Goal: Task Accomplishment & Management: Use online tool/utility

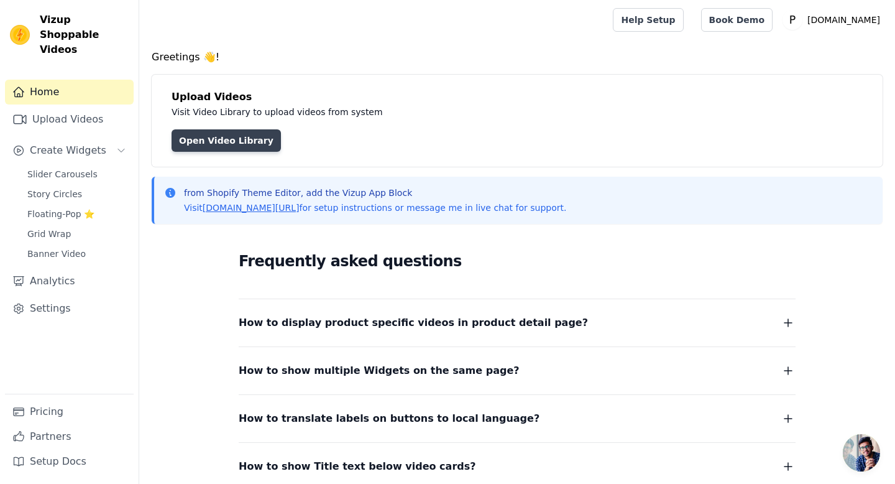
click at [195, 147] on link "Open Video Library" at bounding box center [226, 140] width 109 height 22
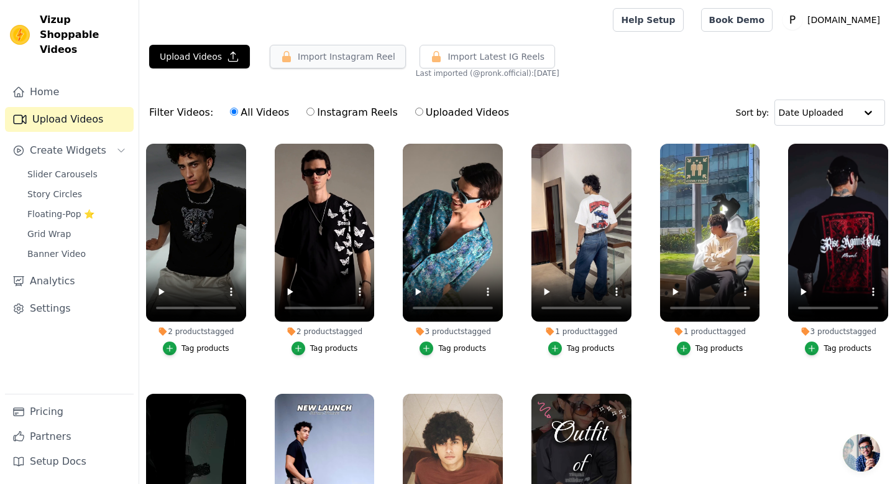
click at [370, 52] on button "Import Instagram Reel" at bounding box center [338, 57] width 136 height 24
click at [348, 64] on button "Import Instagram Reel" at bounding box center [338, 57] width 136 height 24
click at [330, 57] on button "Import Instagram Reel" at bounding box center [338, 57] width 136 height 24
click at [344, 59] on button "Import Instagram Reel" at bounding box center [338, 57] width 136 height 24
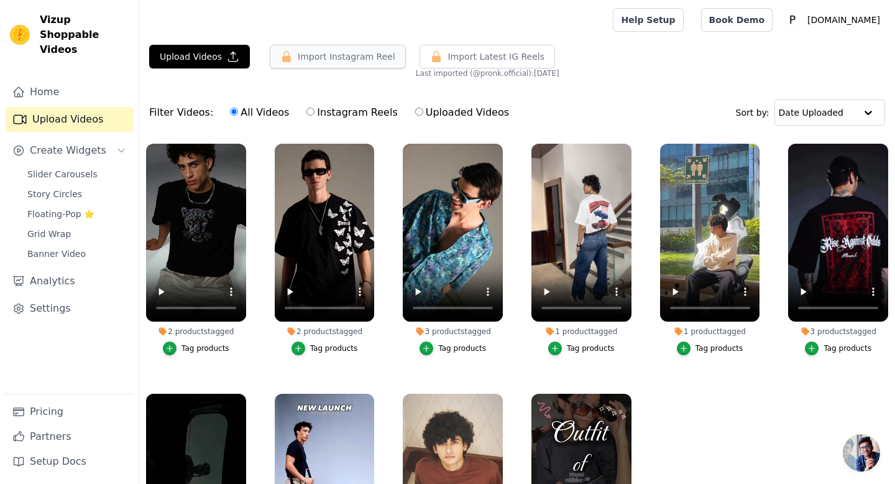
click at [344, 59] on button "Import Instagram Reel" at bounding box center [338, 57] width 136 height 24
click at [306, 113] on input "Instagram Reels" at bounding box center [310, 112] width 8 height 8
radio input "true"
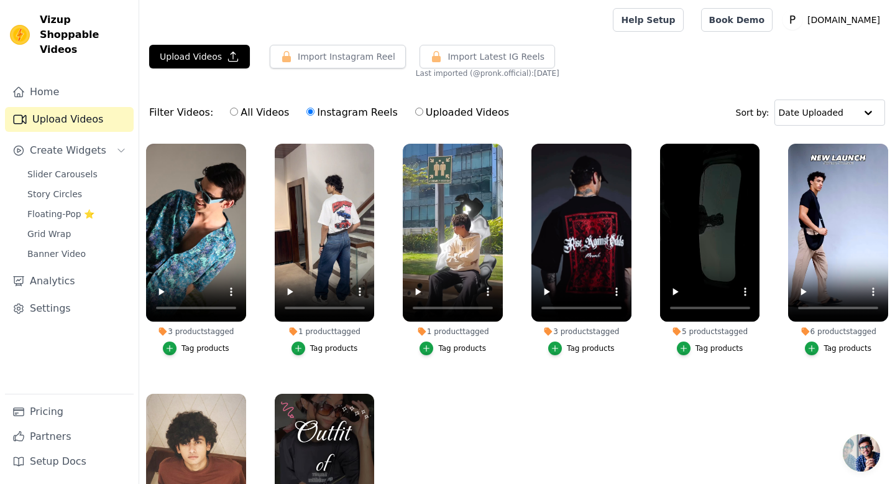
click at [230, 113] on input "All Videos" at bounding box center [234, 112] width 8 height 8
radio input "true"
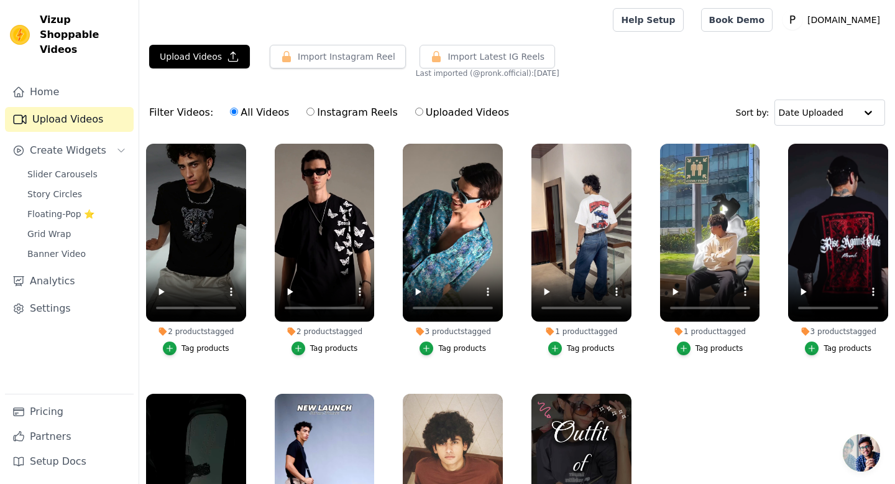
click at [555, 108] on div "Filter Videos: All Videos Instagram Reels Uploaded Videos Sort by: Date Uploaded" at bounding box center [517, 112] width 756 height 48
click at [329, 64] on button "Import Instagram Reel" at bounding box center [338, 57] width 136 height 24
click at [341, 61] on button "Import Instagram Reel" at bounding box center [338, 57] width 136 height 24
click at [52, 415] on link "Pricing" at bounding box center [69, 411] width 129 height 25
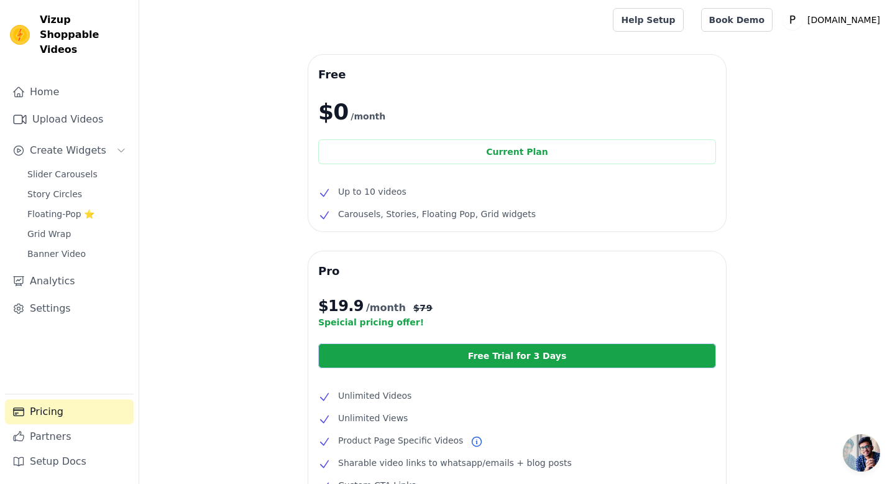
click at [254, 169] on div "Free $0 /month Current Plan Up to 10 videos Carousels, Stories, Floating Pop, G…" at bounding box center [517, 377] width 756 height 644
click at [68, 107] on link "Upload Videos" at bounding box center [69, 119] width 129 height 25
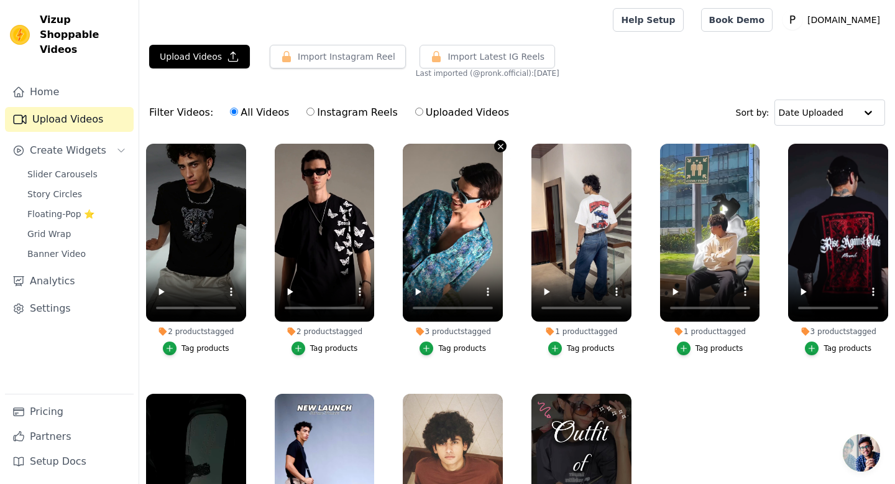
click at [500, 147] on icon "button" at bounding box center [500, 146] width 9 height 9
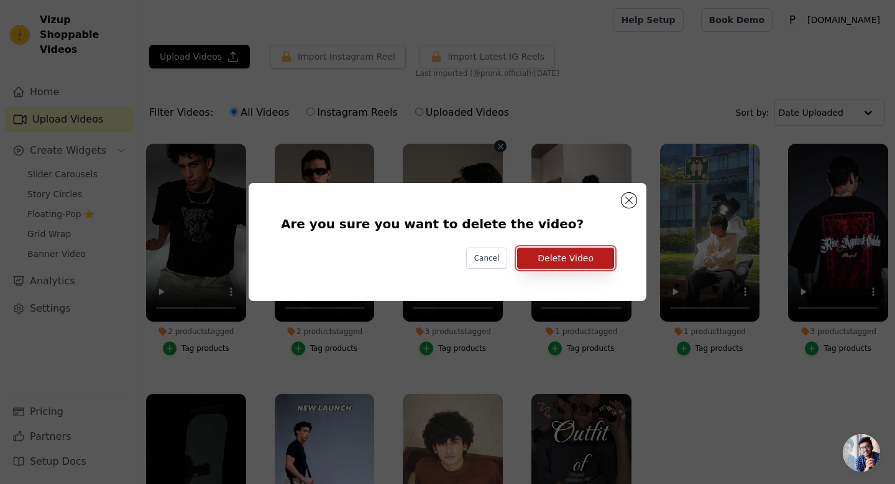
click at [555, 257] on button "Delete Video" at bounding box center [565, 257] width 97 height 21
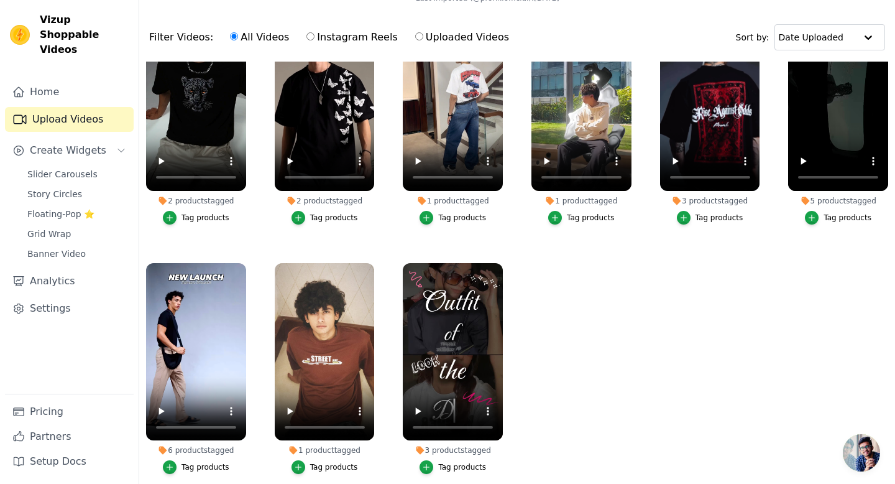
scroll to position [127, 0]
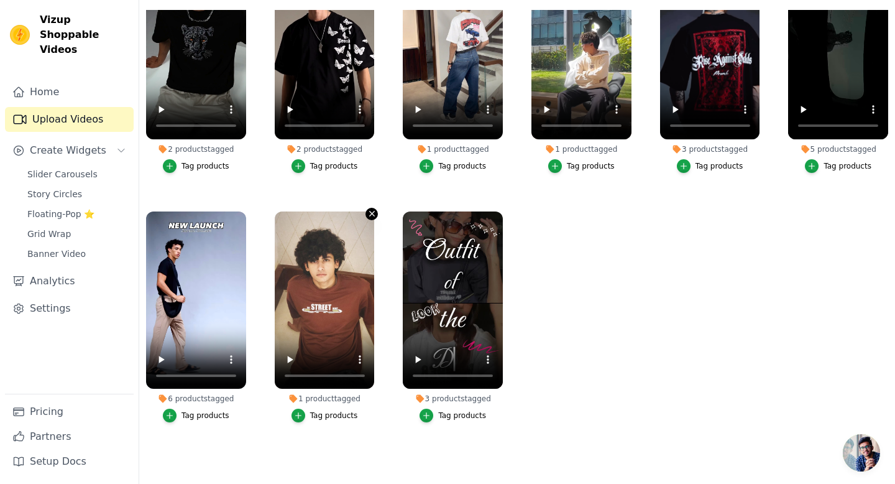
click at [371, 214] on icon "button" at bounding box center [372, 213] width 5 height 5
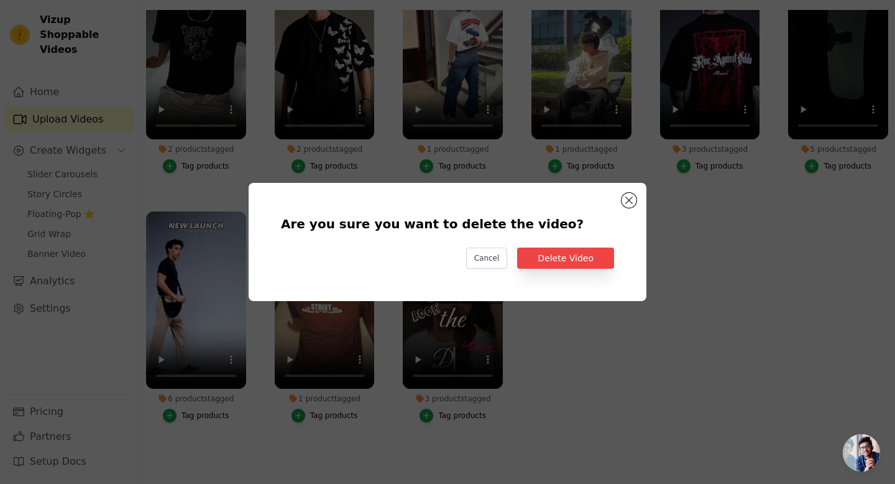
scroll to position [0, 0]
click at [560, 263] on button "Delete Video" at bounding box center [565, 257] width 97 height 21
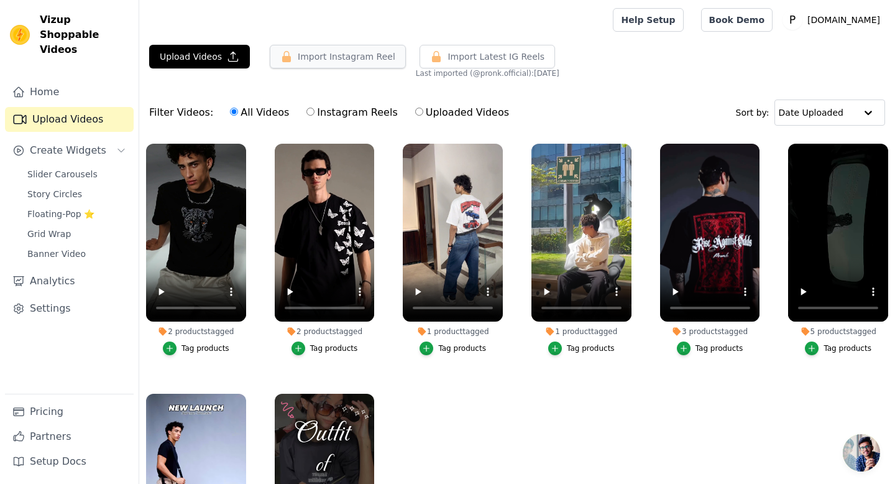
click at [363, 57] on button "Import Instagram Reel" at bounding box center [338, 57] width 136 height 24
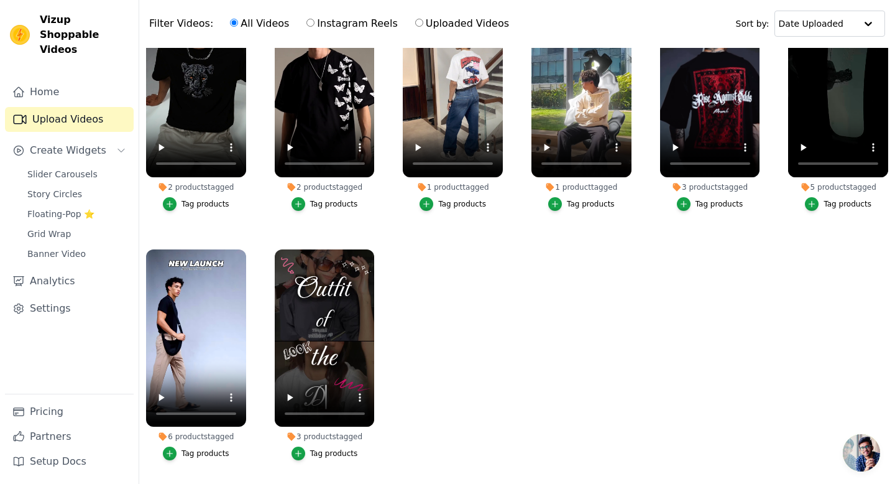
scroll to position [101, 0]
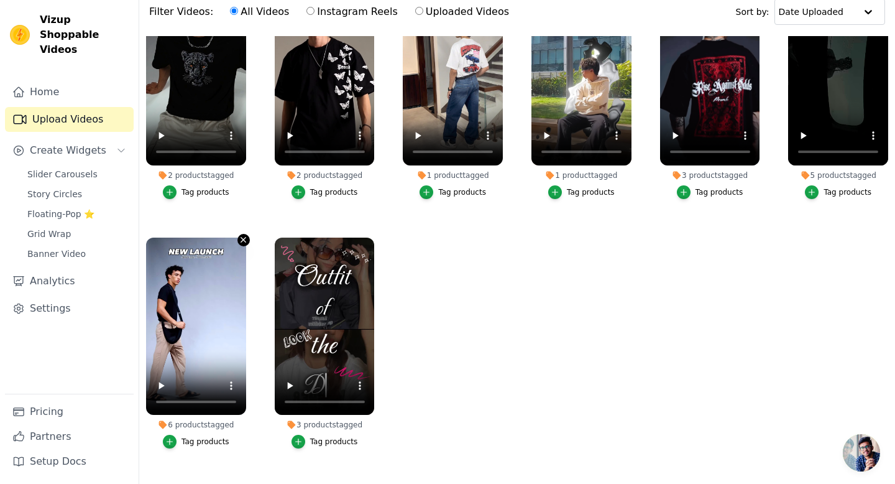
click at [244, 241] on icon "button" at bounding box center [243, 239] width 5 height 5
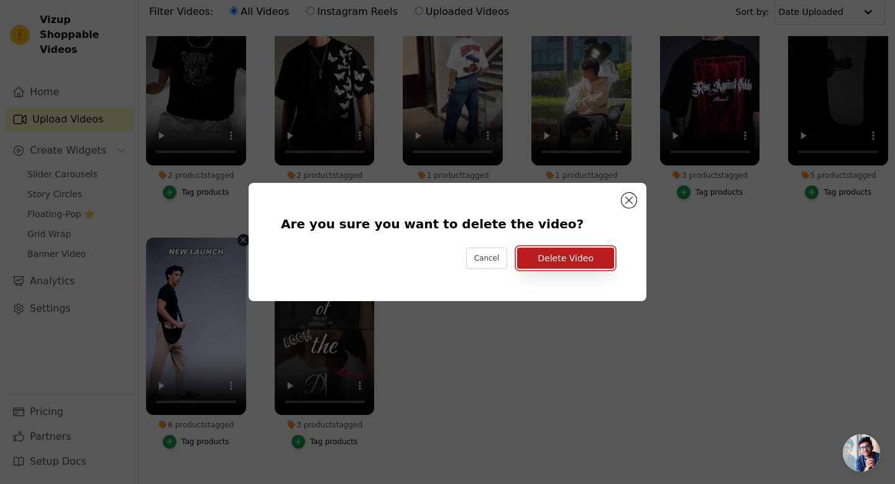
click at [580, 258] on button "Delete Video" at bounding box center [565, 257] width 97 height 21
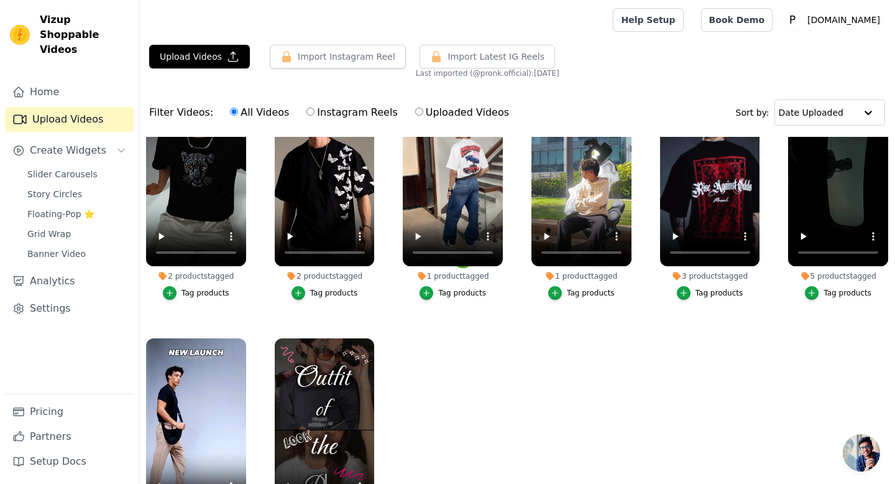
scroll to position [101, 0]
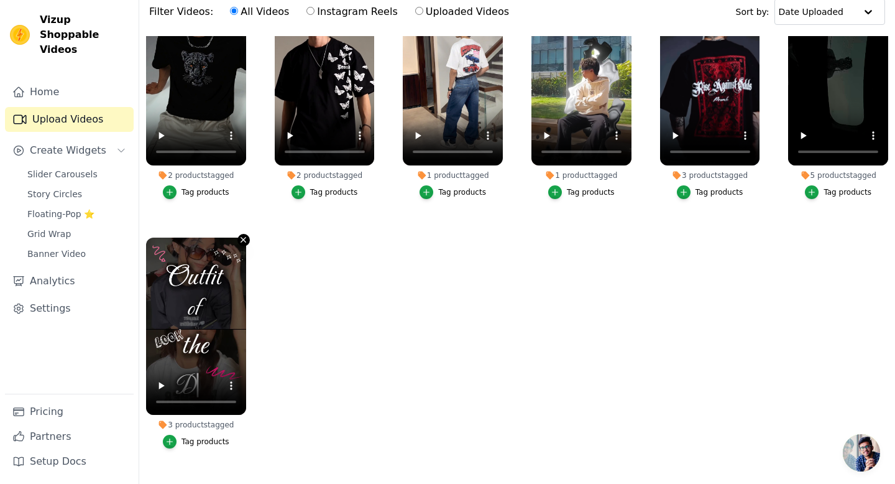
click at [239, 236] on icon "button" at bounding box center [243, 239] width 9 height 9
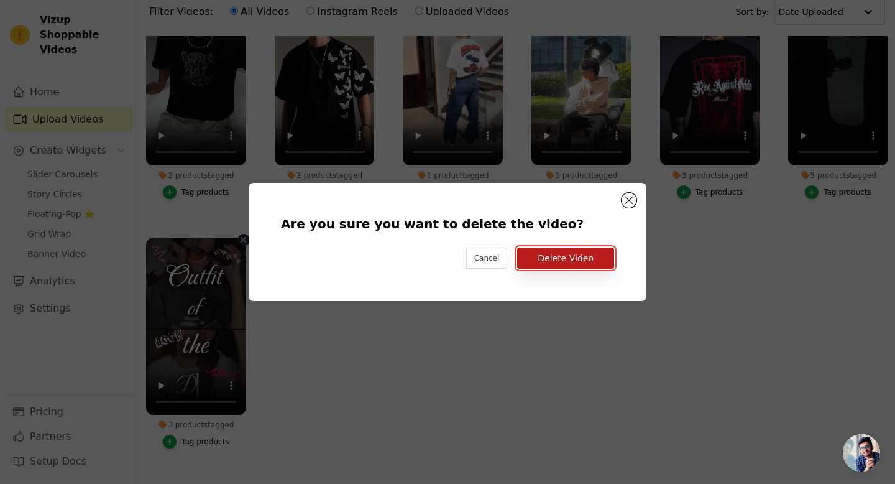
click at [596, 249] on button "Delete Video" at bounding box center [565, 257] width 97 height 21
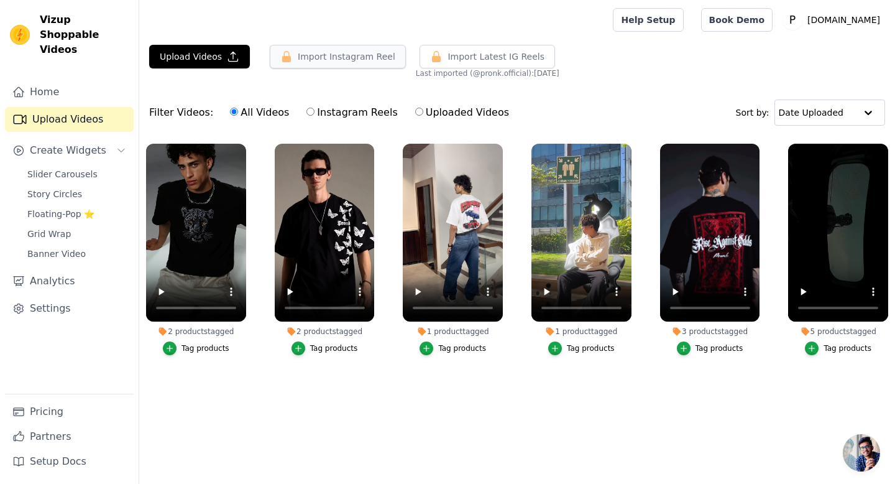
click at [365, 62] on button "Import Instagram Reel" at bounding box center [338, 57] width 136 height 24
click at [228, 57] on icon "button" at bounding box center [233, 56] width 12 height 12
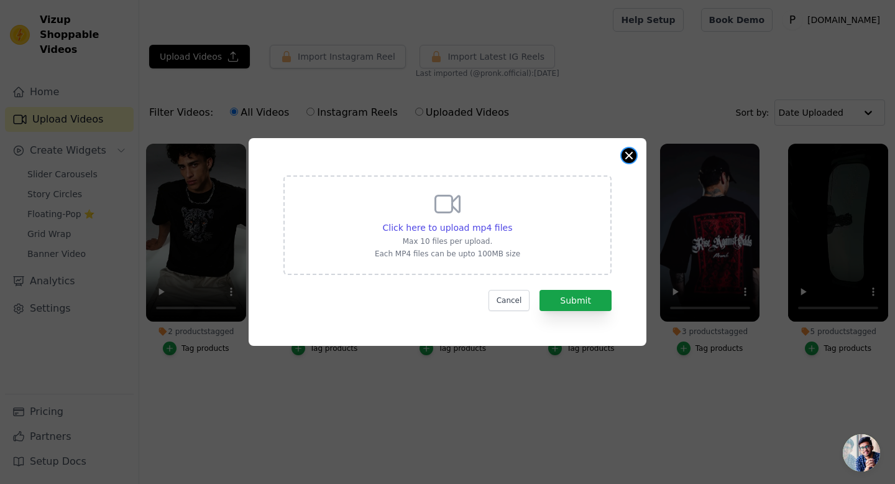
click at [628, 159] on button "Close modal" at bounding box center [629, 155] width 15 height 15
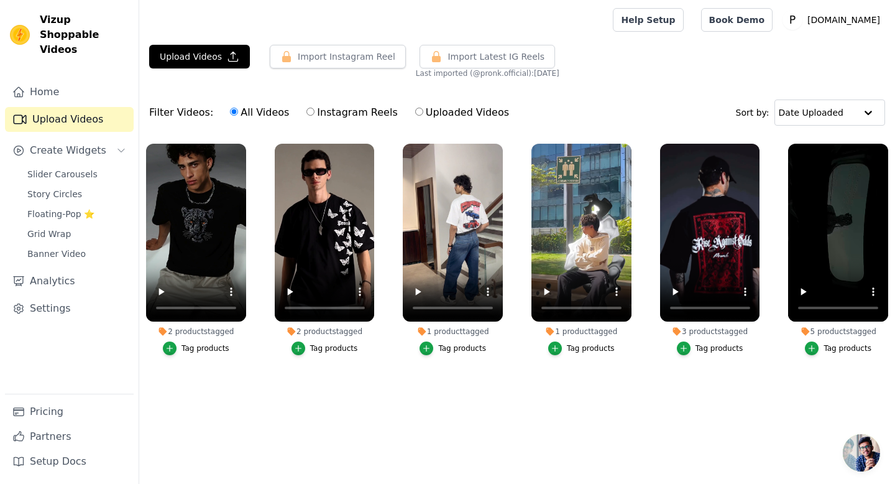
click at [306, 112] on input "Instagram Reels" at bounding box center [310, 112] width 8 height 8
radio input "true"
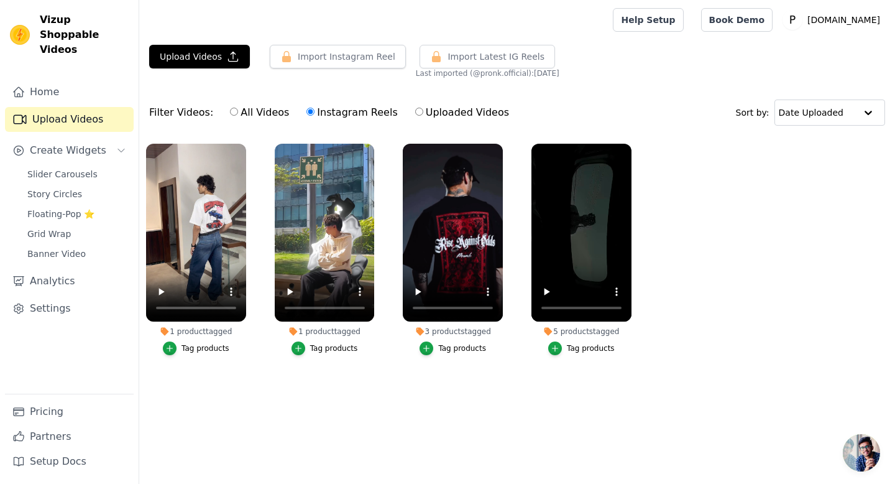
click at [230, 110] on input "All Videos" at bounding box center [234, 112] width 8 height 8
radio input "true"
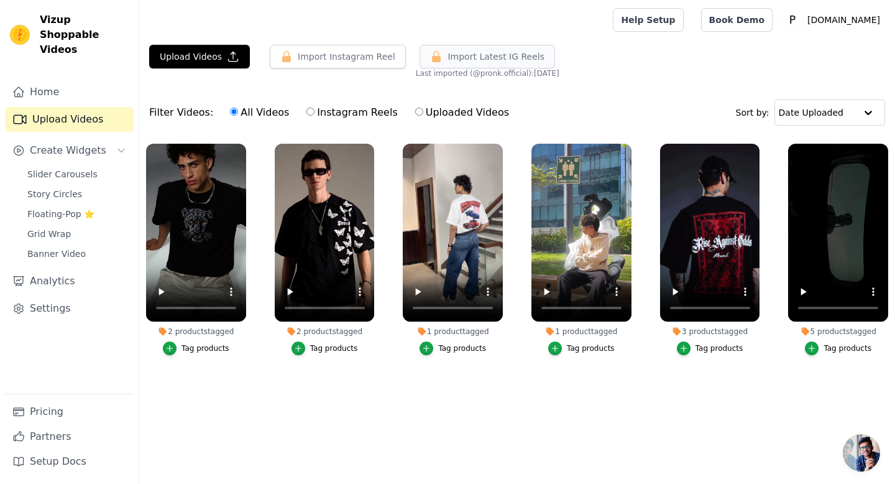
click at [443, 65] on button "Import Latest IG Reels" at bounding box center [488, 57] width 136 height 24
click at [364, 57] on button "Import Instagram Reel" at bounding box center [338, 57] width 136 height 24
click at [221, 57] on button "Upload Videos" at bounding box center [199, 57] width 101 height 24
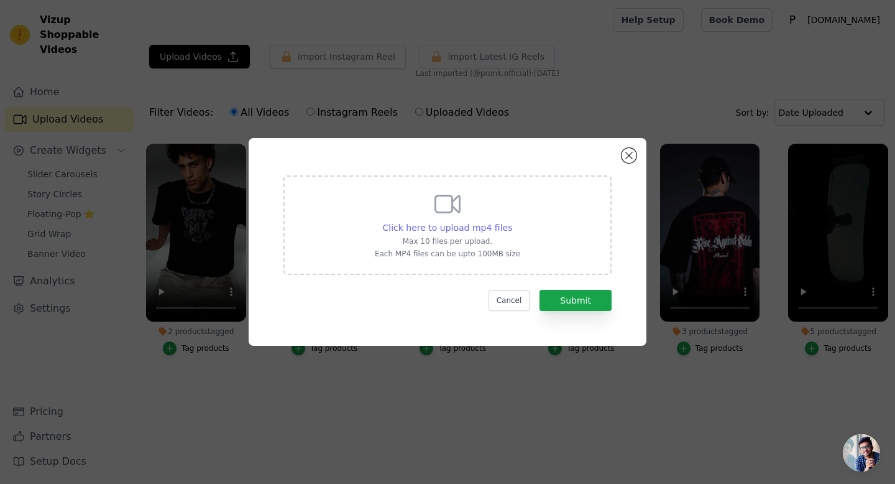
click at [441, 223] on span "Click here to upload mp4 files" at bounding box center [448, 228] width 130 height 10
click at [512, 221] on input "Click here to upload mp4 files Max 10 files per upload. Each MP4 files can be u…" at bounding box center [512, 221] width 1 height 1
type input "C:\fakepath\When your PRONK tee flexes harder than your kicks💥Shop now from lin…"
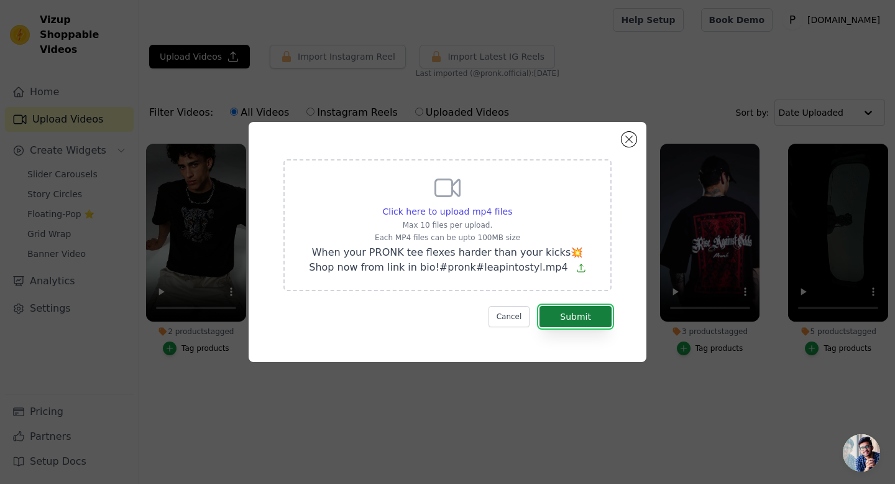
click at [580, 318] on button "Submit" at bounding box center [576, 316] width 72 height 21
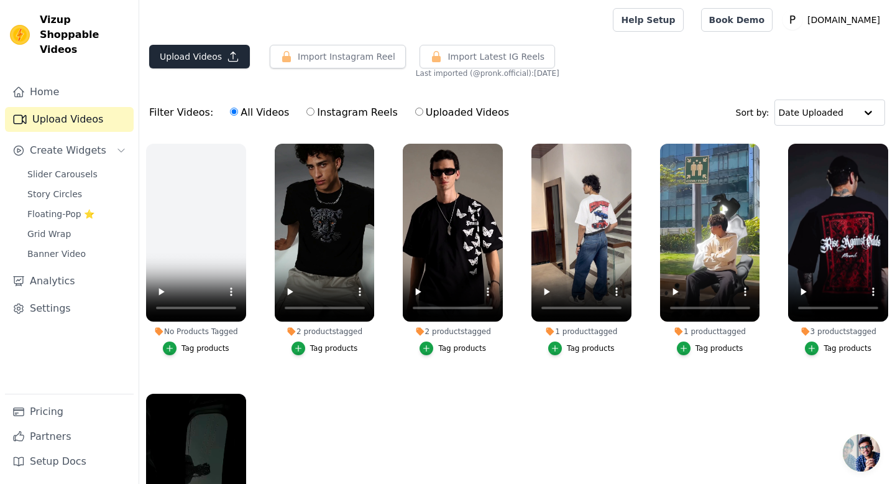
drag, startPoint x: 362, startPoint y: 56, endPoint x: 222, endPoint y: 45, distance: 140.3
click at [222, 45] on div "Upload Videos Import Instagram Reel Import Latest Instagram Reels Import Latest…" at bounding box center [517, 62] width 756 height 34
click at [222, 45] on button "Upload Videos" at bounding box center [199, 57] width 101 height 24
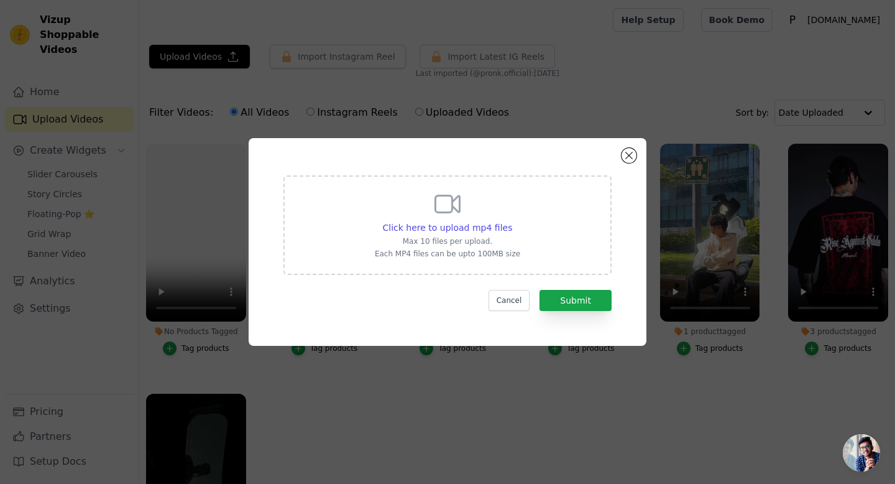
click at [452, 211] on icon at bounding box center [448, 204] width 24 height 17
click at [512, 221] on input "Click here to upload mp4 files Max 10 files per upload. Each MP4 files can be u…" at bounding box center [512, 221] width 1 height 1
type input "C:\fakepath\Varsity just got an upgrade – yours is waiting.NEW ARRIVALS- Shop N…"
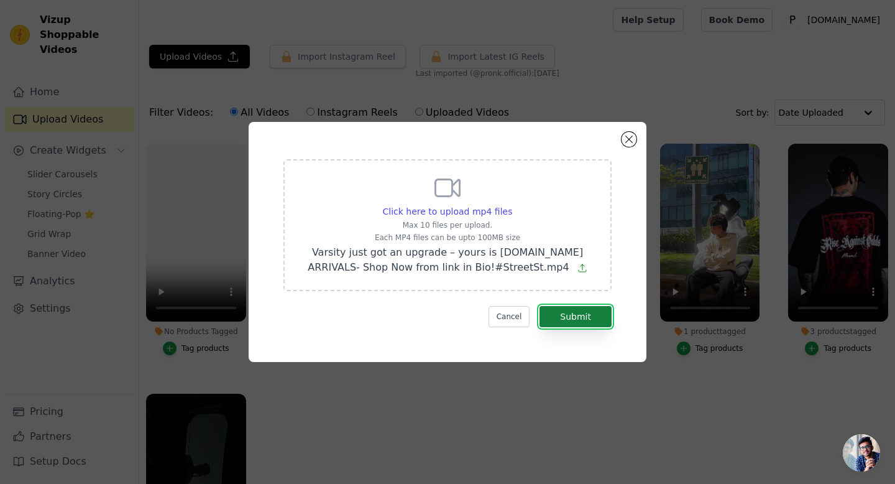
click at [601, 316] on button "Submit" at bounding box center [576, 316] width 72 height 21
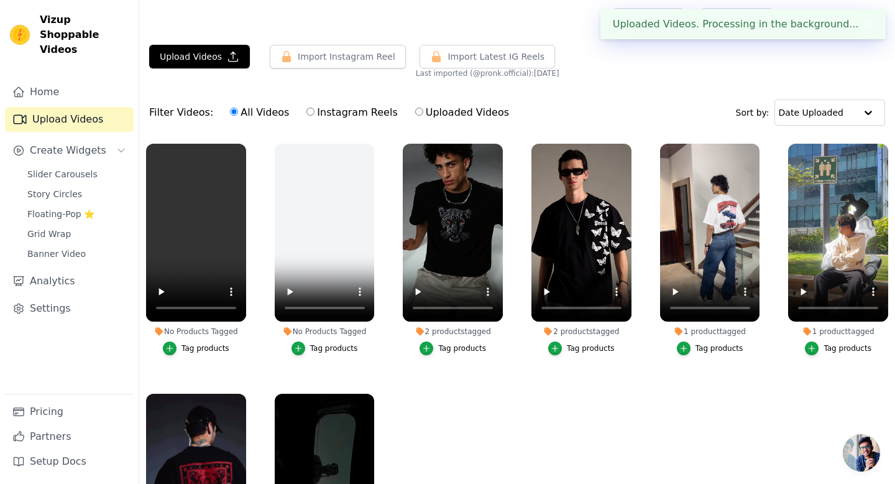
click at [773, 71] on div "Upload Videos Import Instagram Reel Import Latest Instagram Reels Import Latest…" at bounding box center [517, 62] width 756 height 34
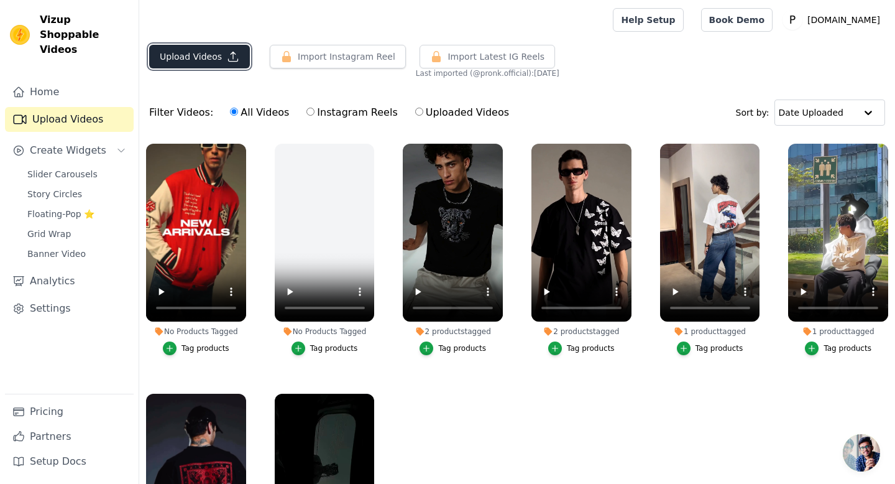
click at [216, 51] on button "Upload Videos" at bounding box center [199, 57] width 101 height 24
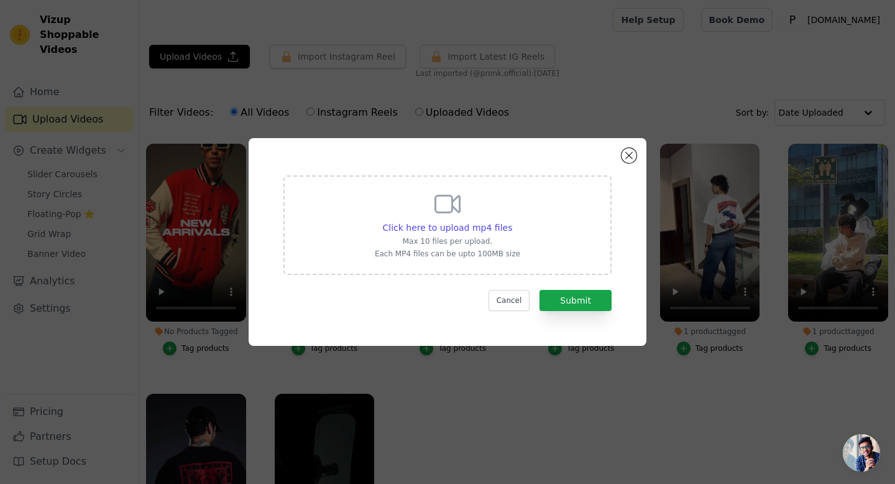
click at [464, 216] on div "Click here to upload mp4 files Max 10 files per upload. Each MP4 files can be u…" at bounding box center [447, 224] width 145 height 70
click at [512, 221] on input "Click here to upload mp4 files Max 10 files per upload. Each MP4 files can be u…" at bounding box center [512, 221] width 1 height 1
type input "C:\fakepath\Streetwear never looked this clean👕👟Which fit are you picking 1 - 2…"
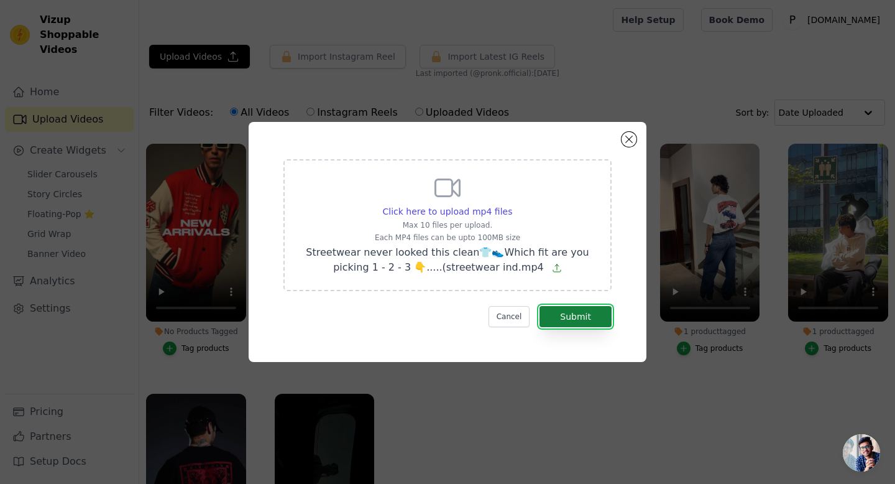
click at [580, 313] on button "Submit" at bounding box center [576, 316] width 72 height 21
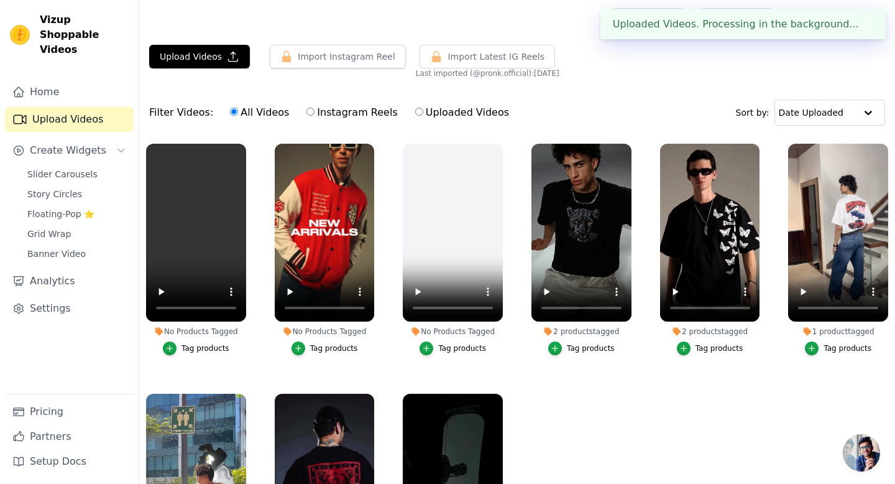
click at [332, 349] on div "Tag products" at bounding box center [334, 348] width 48 height 10
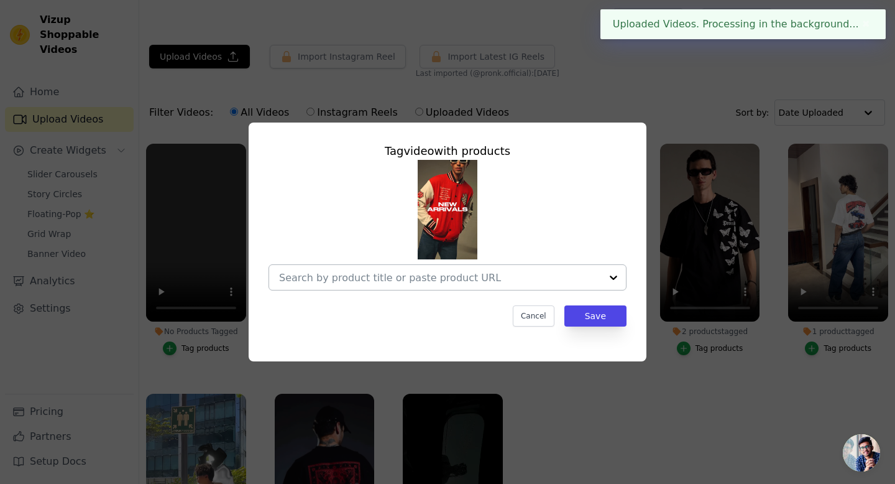
click at [467, 277] on input "No Products Tagged Tag video with products Cancel Save Tag products" at bounding box center [440, 278] width 322 height 12
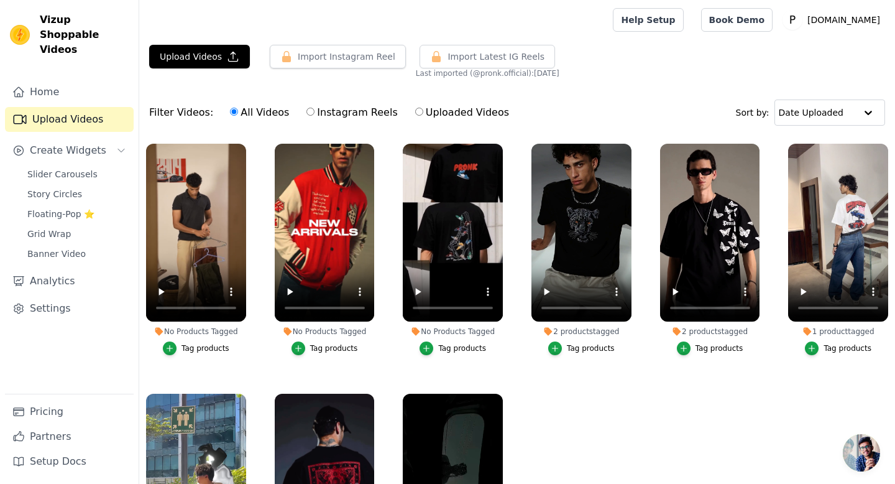
click at [328, 346] on div "Tag products" at bounding box center [334, 348] width 48 height 10
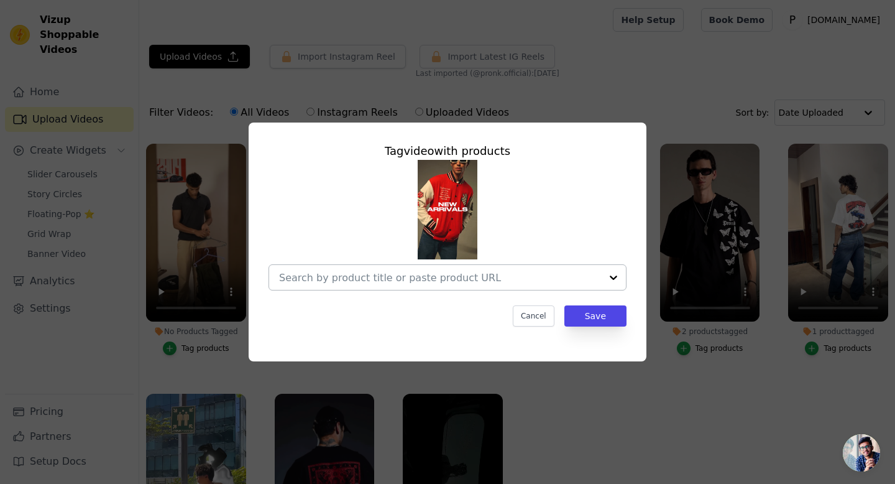
click at [448, 283] on div at bounding box center [440, 277] width 322 height 25
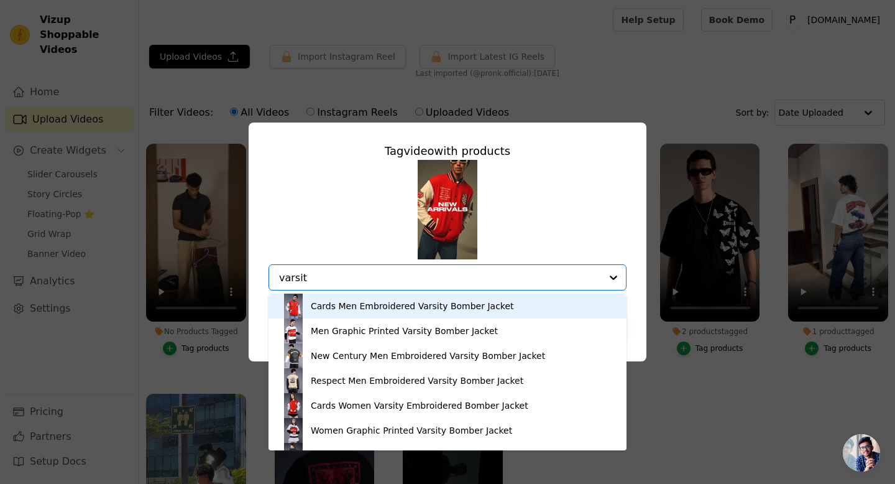
type input "varsity"
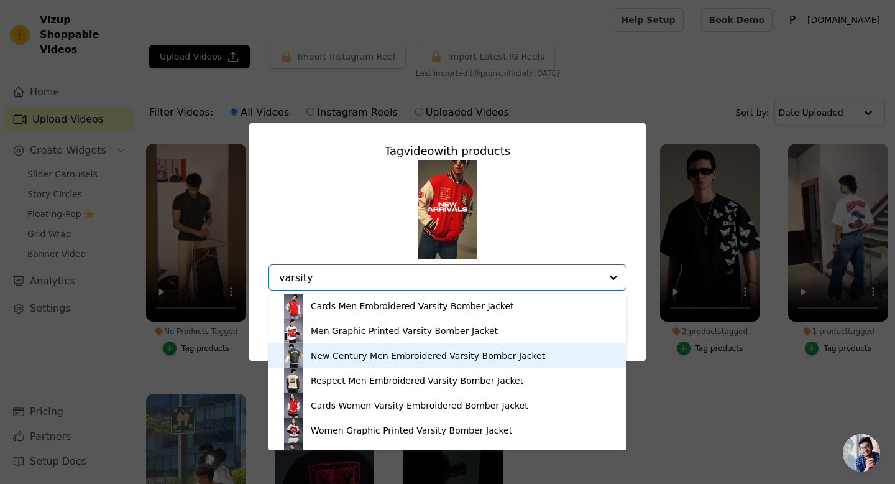
click at [433, 356] on div "New Century Men Embroidered Varsity Bomber Jacket" at bounding box center [428, 355] width 234 height 12
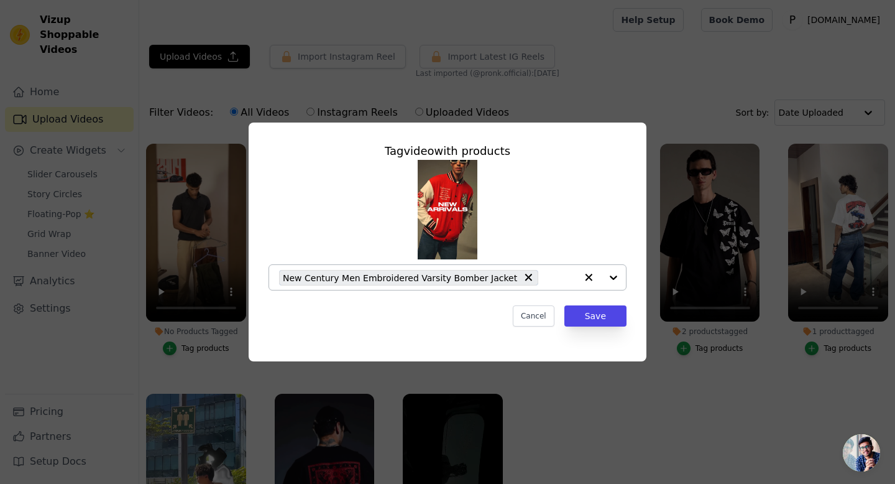
click at [547, 273] on input "No Products Tagged Tag video with products New Century Men Embroidered Varsity …" at bounding box center [561, 278] width 32 height 12
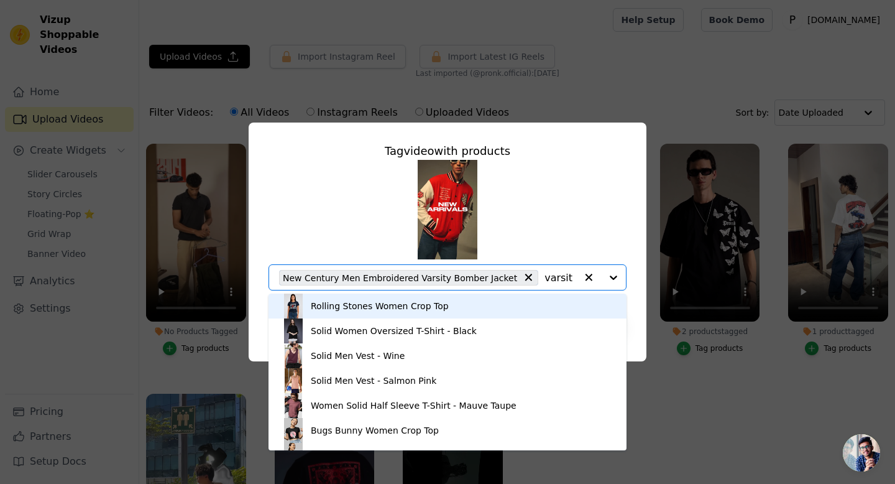
type input "varsity"
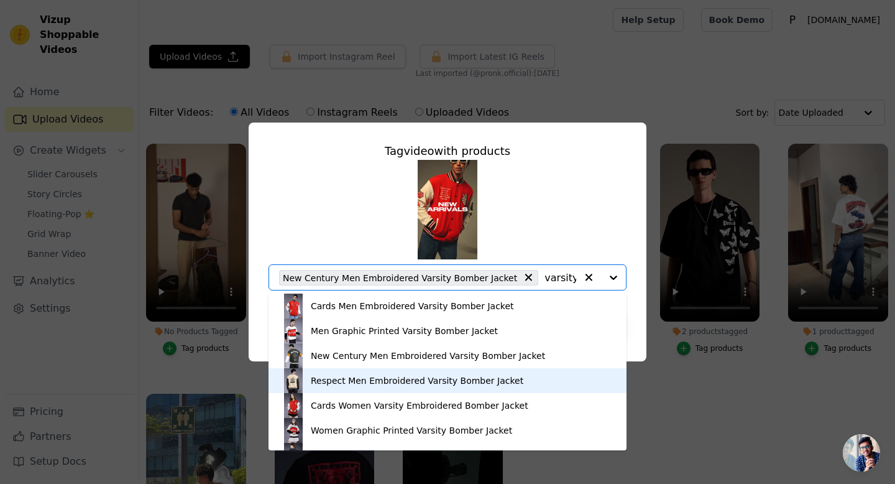
click at [461, 381] on div "Respect Men Embroidered Varsity Bomber Jacket" at bounding box center [417, 380] width 213 height 12
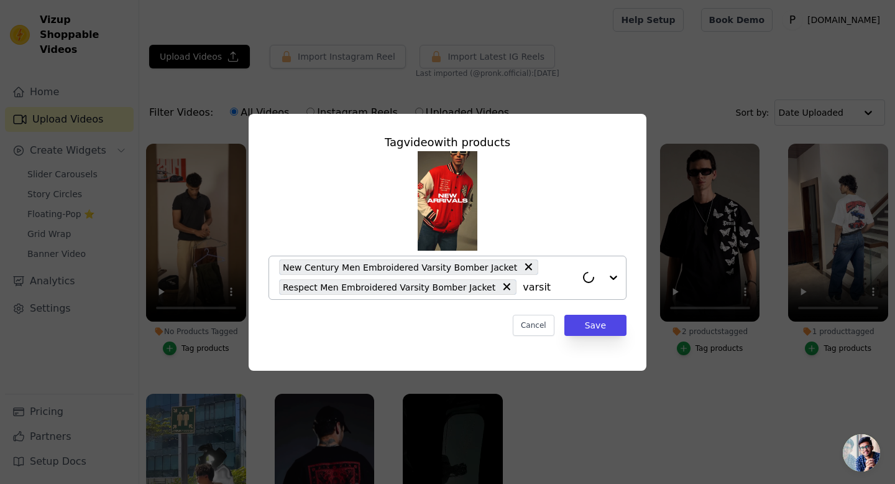
type input "varsity"
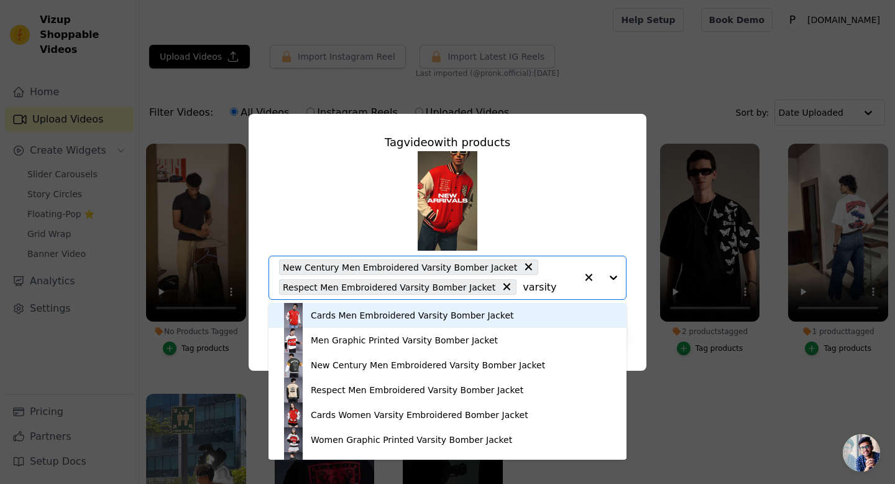
click at [465, 317] on div "Cards Men Embroidered Varsity Bomber Jacket" at bounding box center [412, 315] width 203 height 12
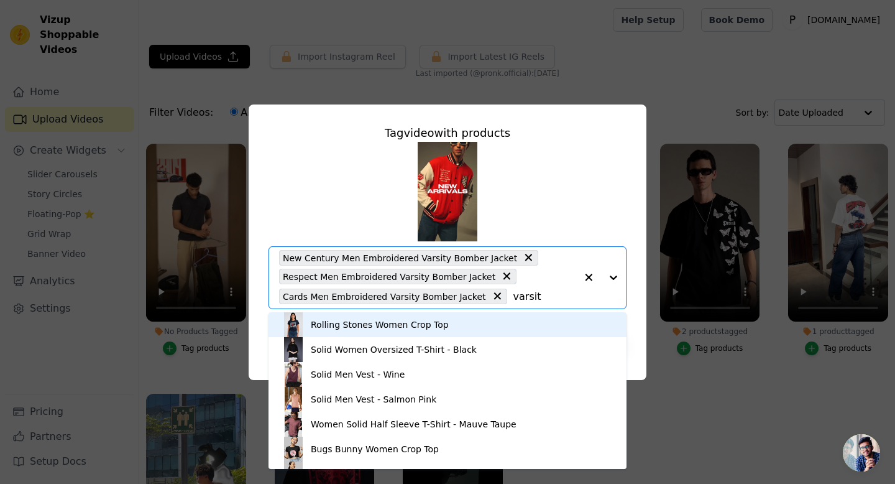
type input "varsity"
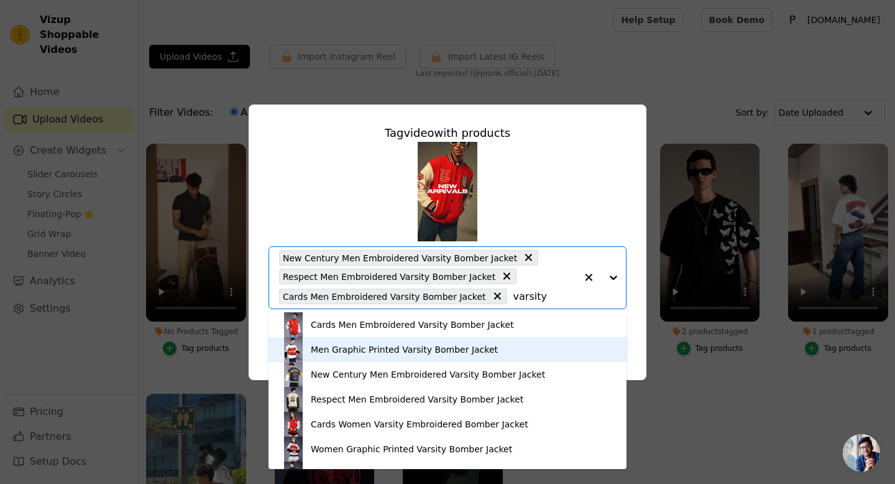
click at [416, 348] on div "Men Graphic Printed Varsity Bomber Jacket" at bounding box center [404, 349] width 187 height 12
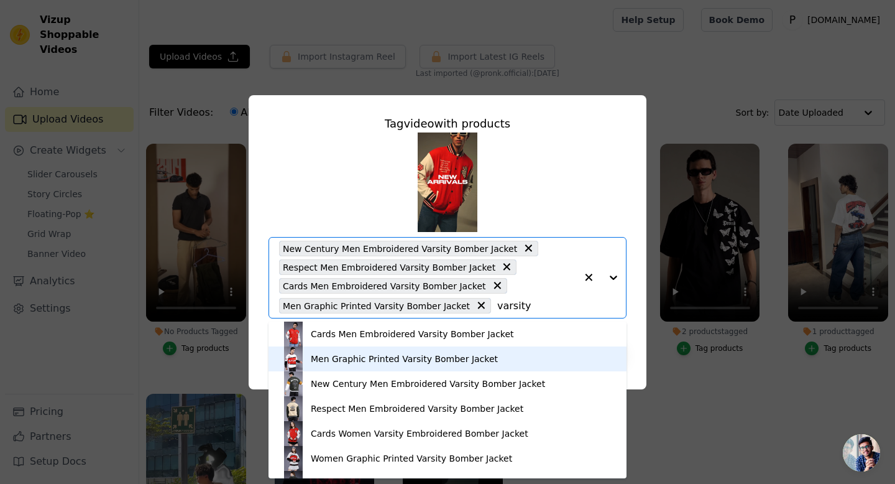
type input "varsity"
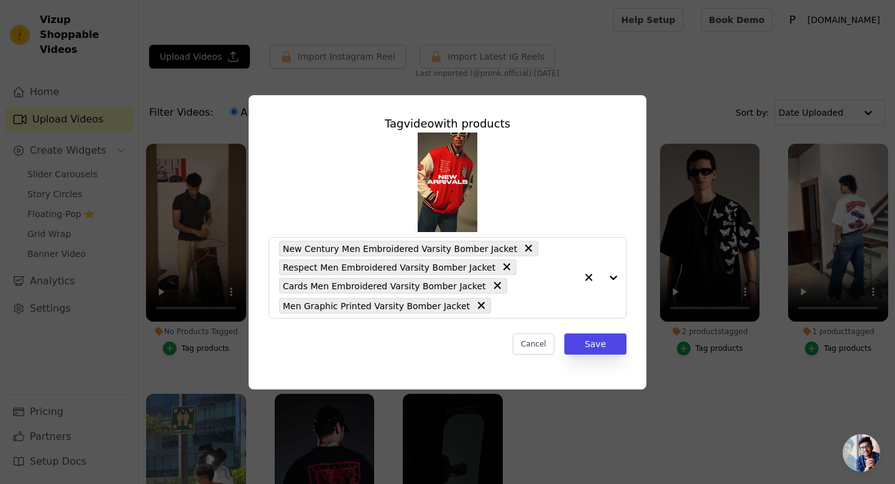
click at [551, 193] on div "New Century Men Embroidered Varsity Bomber Jacket Respect Men Embroidered Varsi…" at bounding box center [448, 225] width 358 height 186
click at [596, 343] on button "Save" at bounding box center [595, 343] width 62 height 21
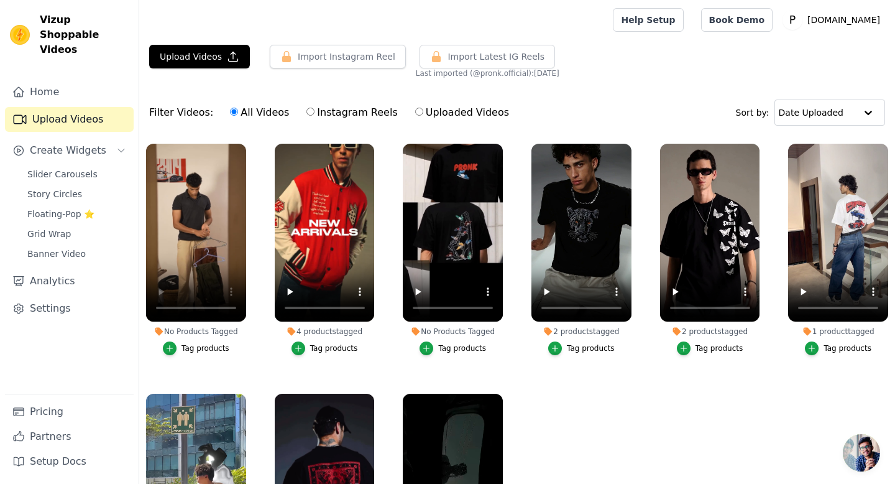
click at [213, 351] on div "Tag products" at bounding box center [206, 348] width 48 height 10
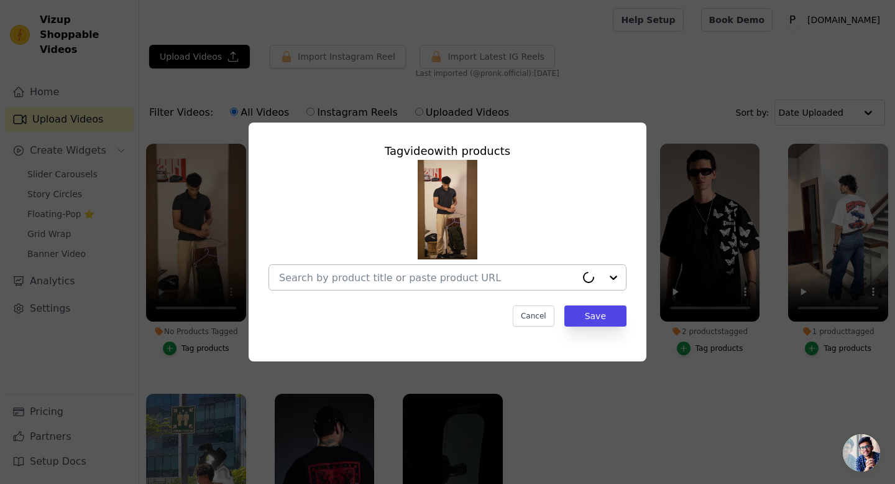
click at [390, 272] on input "No Products Tagged Tag video with products Cancel Save Tag products" at bounding box center [427, 278] width 297 height 12
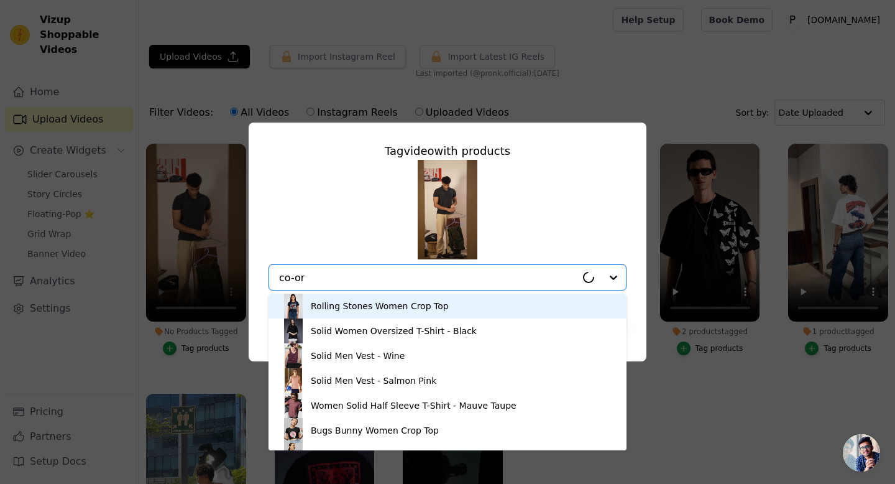
type input "co-ord"
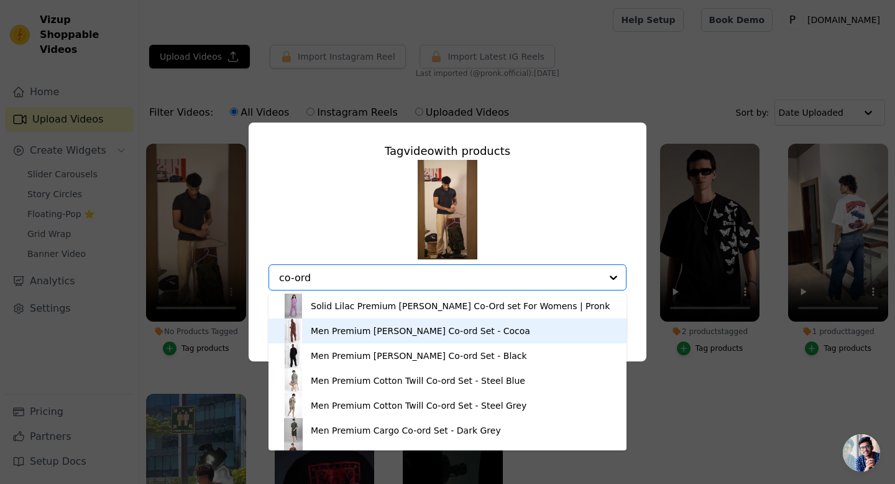
click at [373, 334] on div "Men Premium [PERSON_NAME] Co-ord Set - Cocoa" at bounding box center [420, 331] width 219 height 12
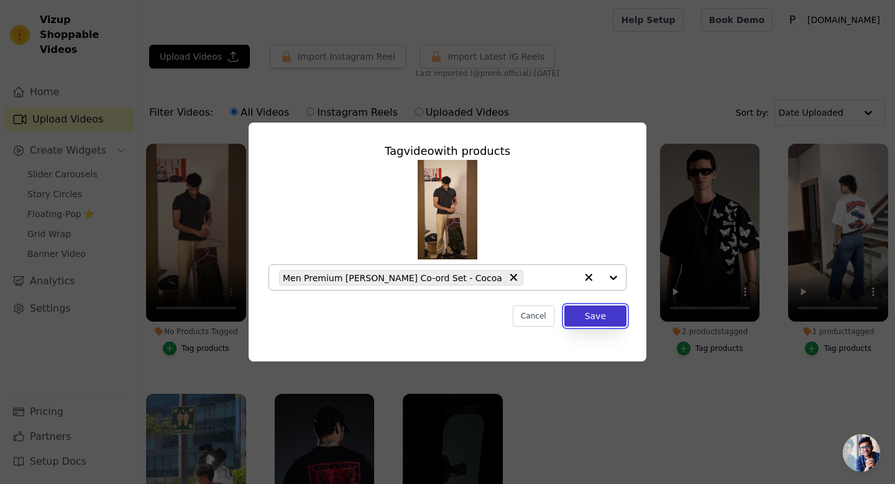
click at [596, 320] on button "Save" at bounding box center [595, 315] width 62 height 21
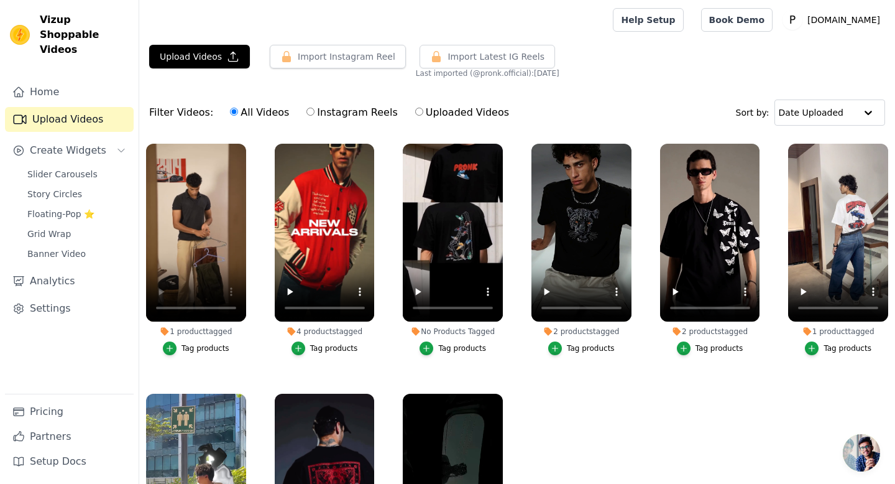
click at [208, 346] on div "Tag products" at bounding box center [206, 348] width 48 height 10
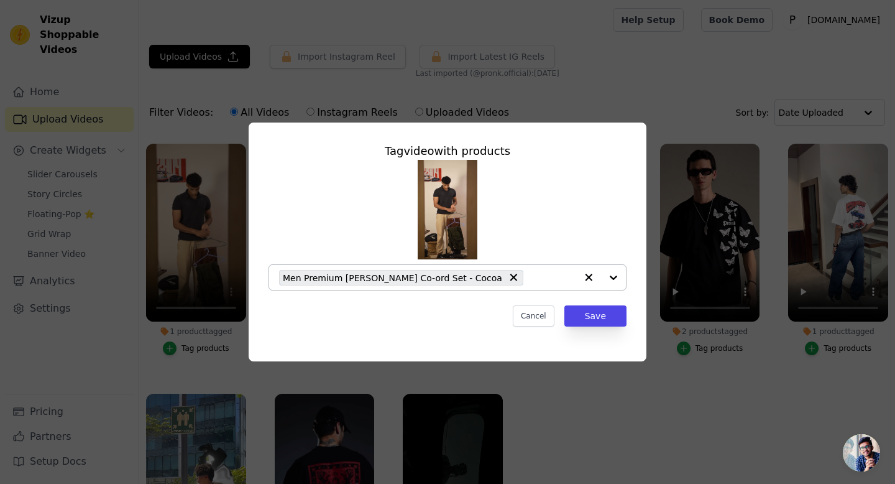
click at [530, 277] on input "1 product tagged Tag video with products Men Premium [PERSON_NAME] Co-ord Set -…" at bounding box center [553, 278] width 47 height 12
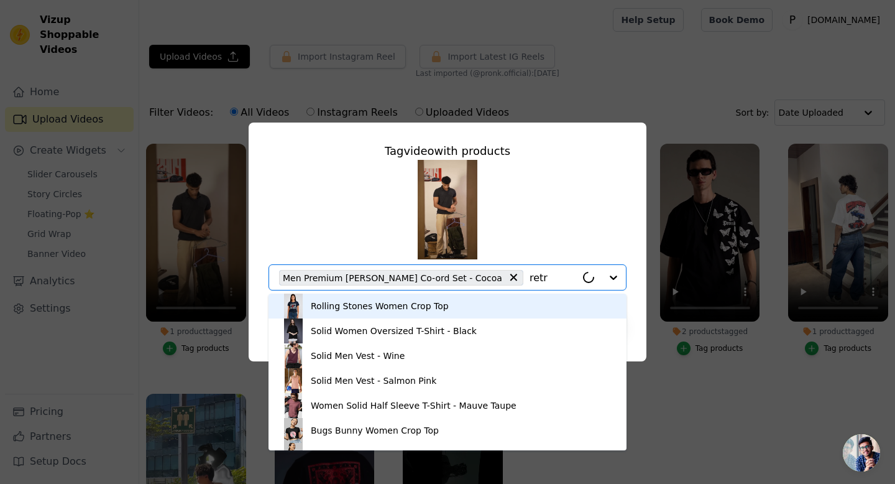
type input "retro"
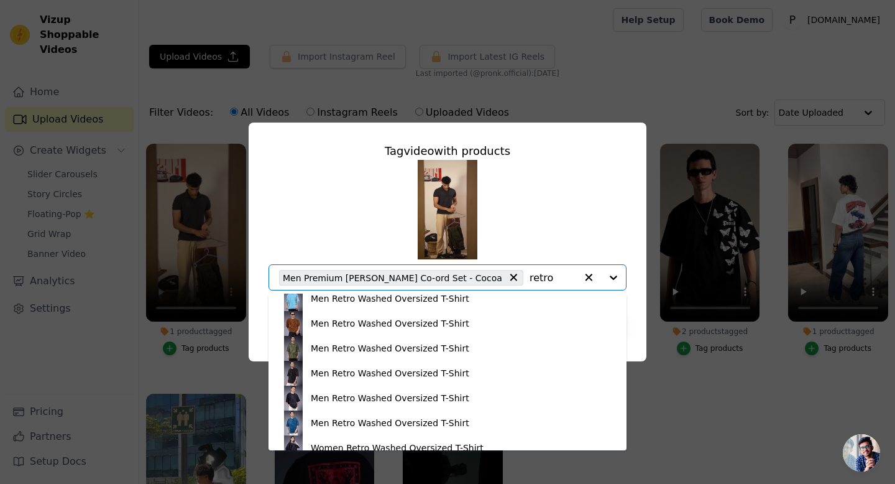
scroll to position [86, 0]
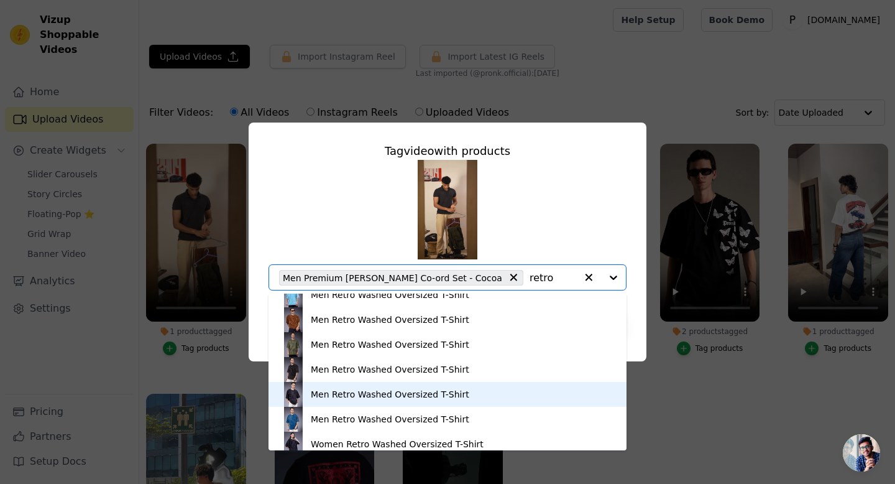
click at [393, 394] on div "Men Retro Washed Oversized T-Shirt" at bounding box center [390, 394] width 159 height 12
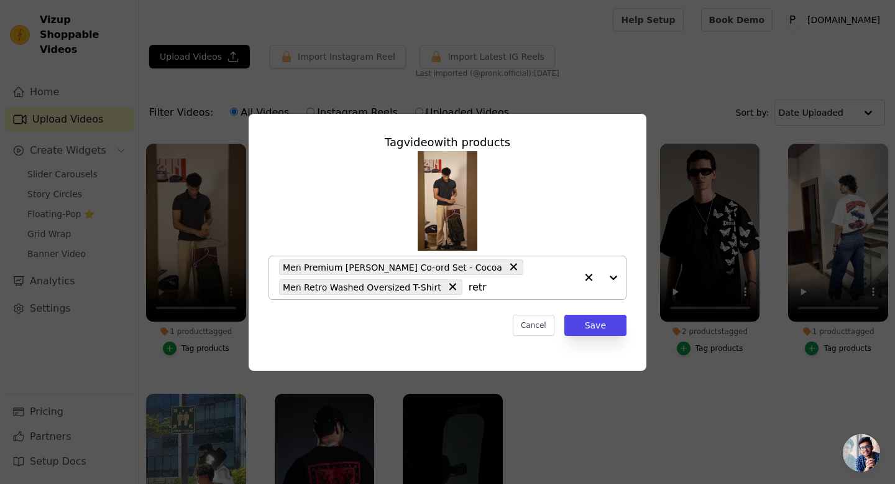
type input "retro"
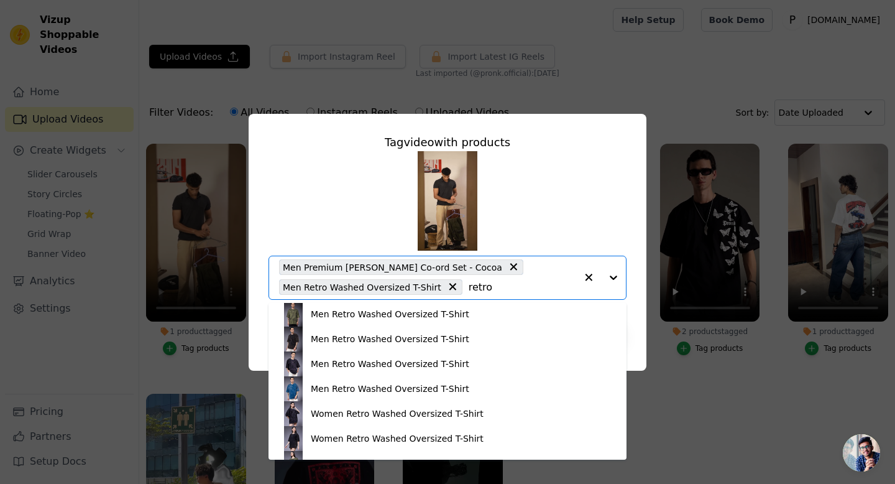
scroll to position [126, 0]
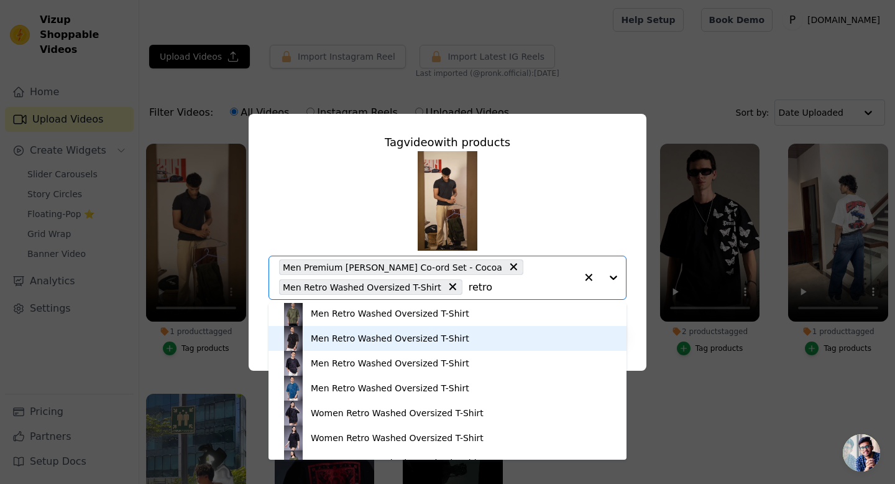
click at [395, 338] on div "Men Retro Washed Oversized T-Shirt" at bounding box center [390, 338] width 159 height 12
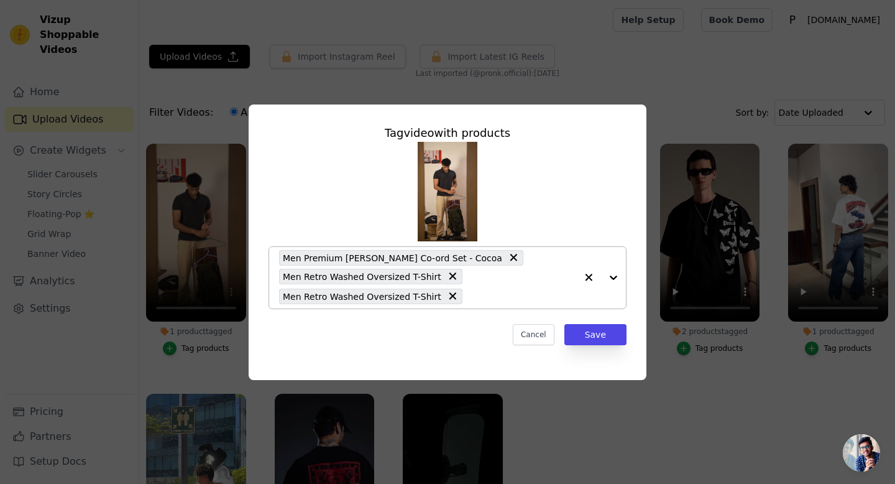
click at [497, 297] on input "1 product tagged Tag video with products Men Premium [PERSON_NAME] Co-ord Set -…" at bounding box center [523, 296] width 108 height 12
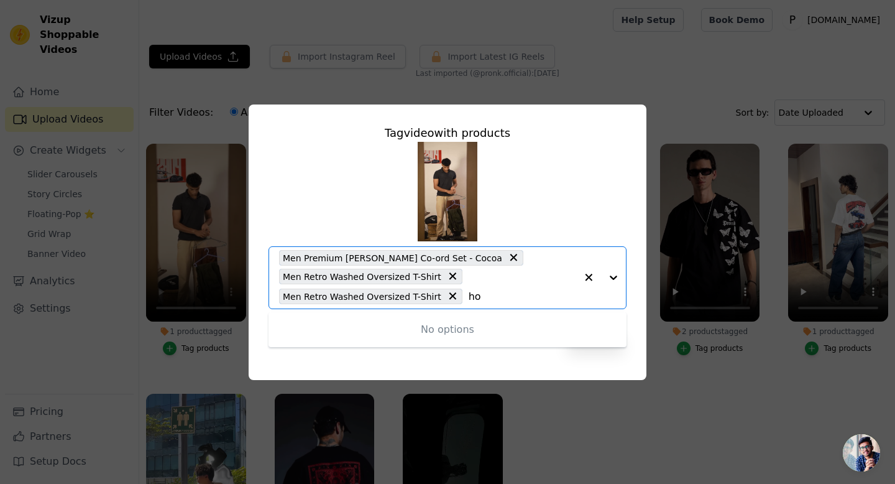
type input "h"
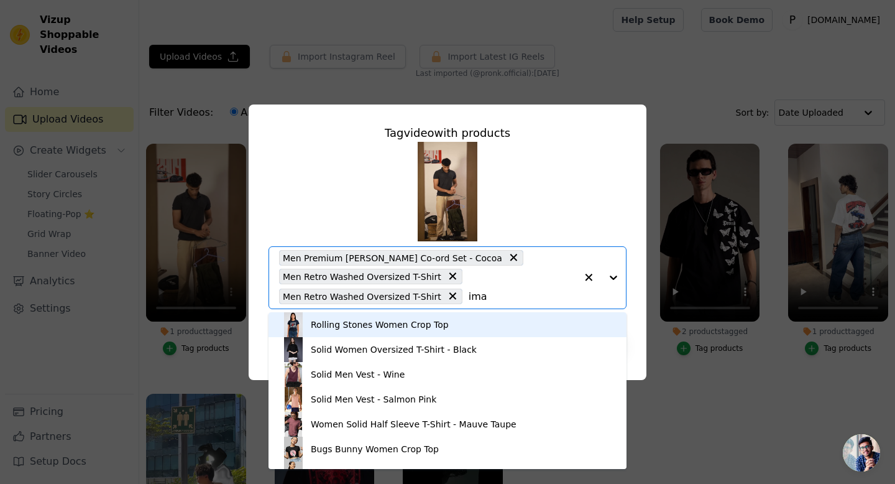
type input "imag"
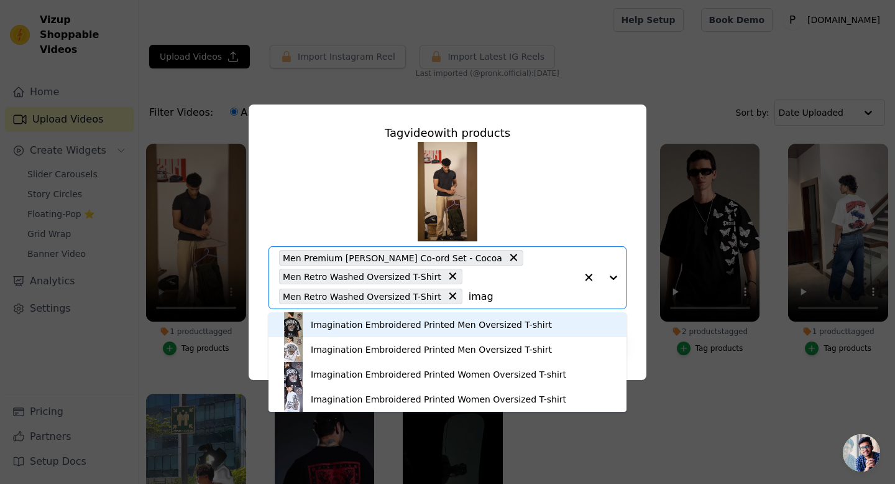
click at [410, 325] on div "Imagination Embroidered Printed Men Oversized T-shirt" at bounding box center [431, 324] width 241 height 12
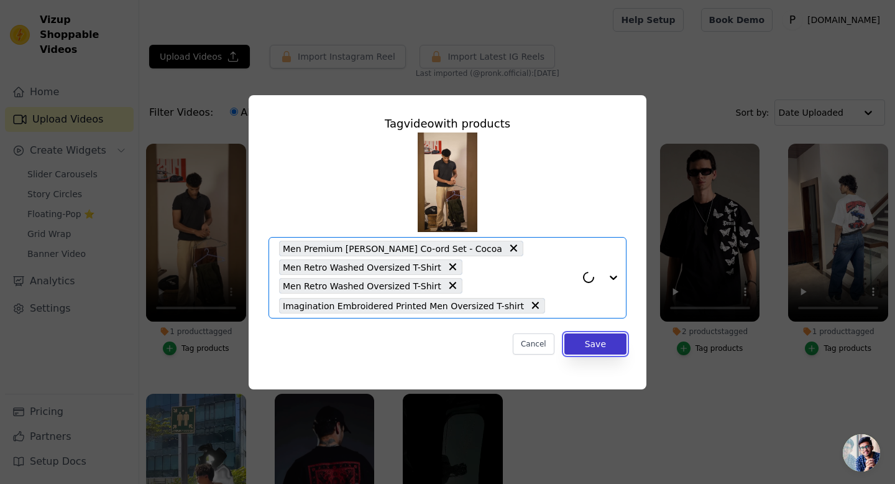
click at [586, 338] on button "Save" at bounding box center [595, 343] width 62 height 21
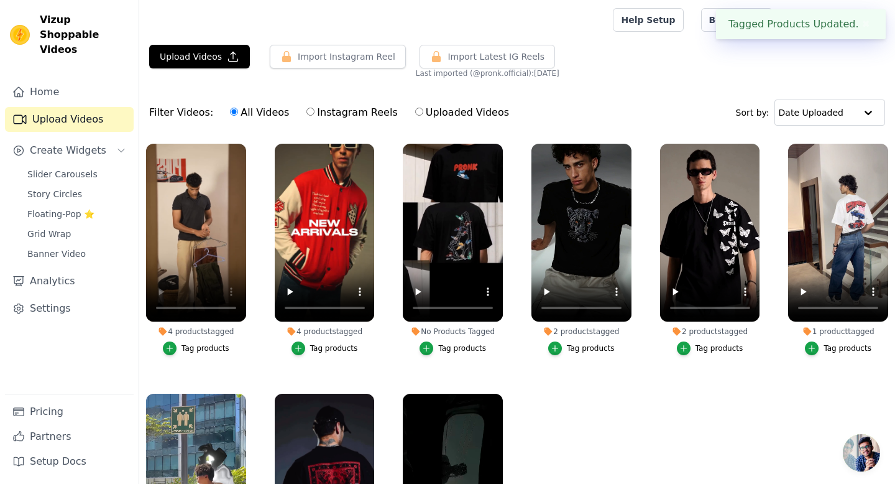
click at [456, 349] on div "Tag products" at bounding box center [462, 348] width 48 height 10
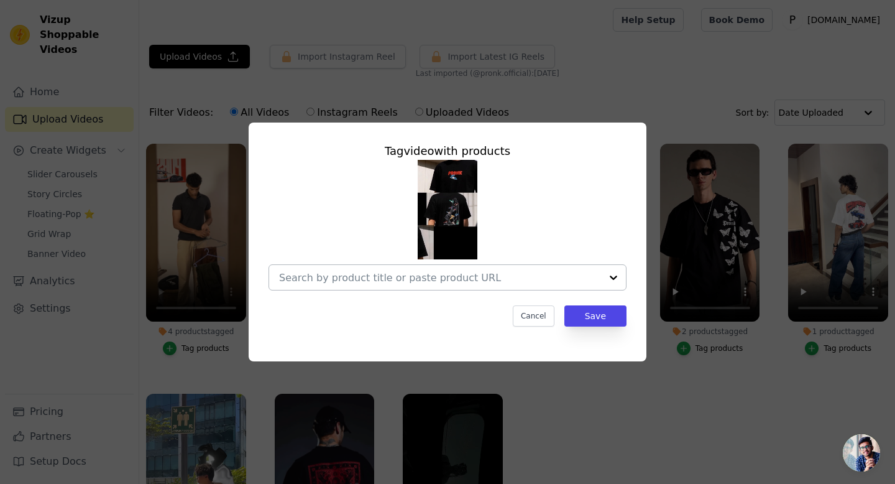
click at [440, 277] on input "No Products Tagged Tag video with products Cancel Save Tag products" at bounding box center [440, 278] width 322 height 12
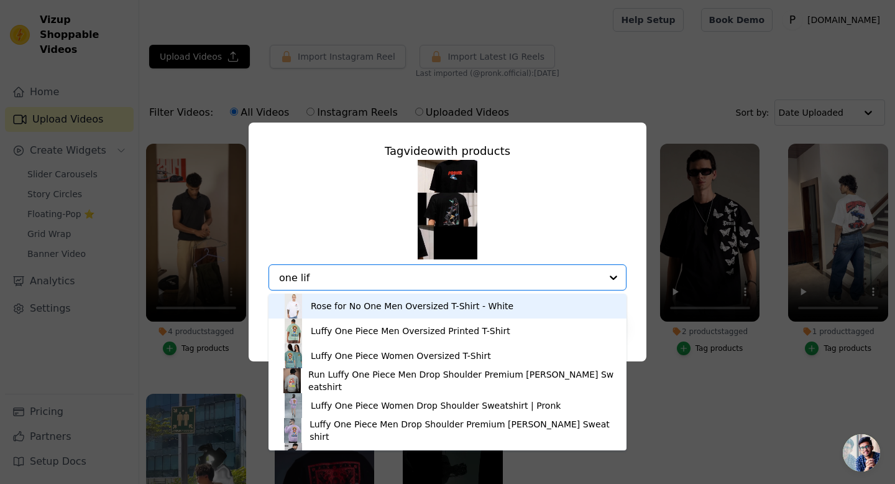
type input "one life"
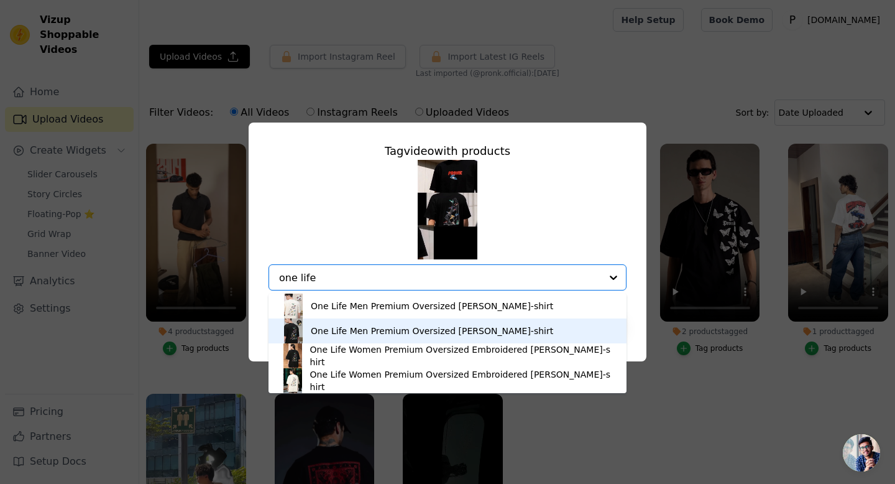
click at [392, 331] on div "One Life Men Premium Oversized [PERSON_NAME]-shirt" at bounding box center [432, 331] width 242 height 12
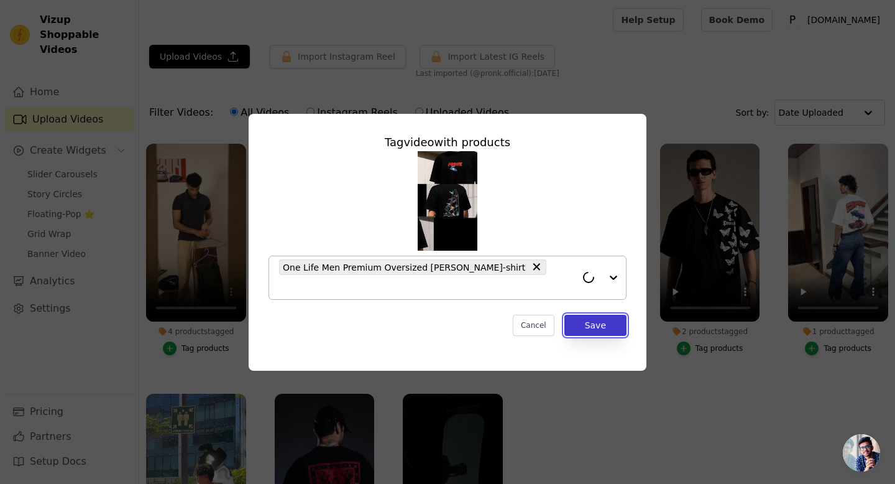
click at [587, 315] on button "Save" at bounding box center [595, 325] width 62 height 21
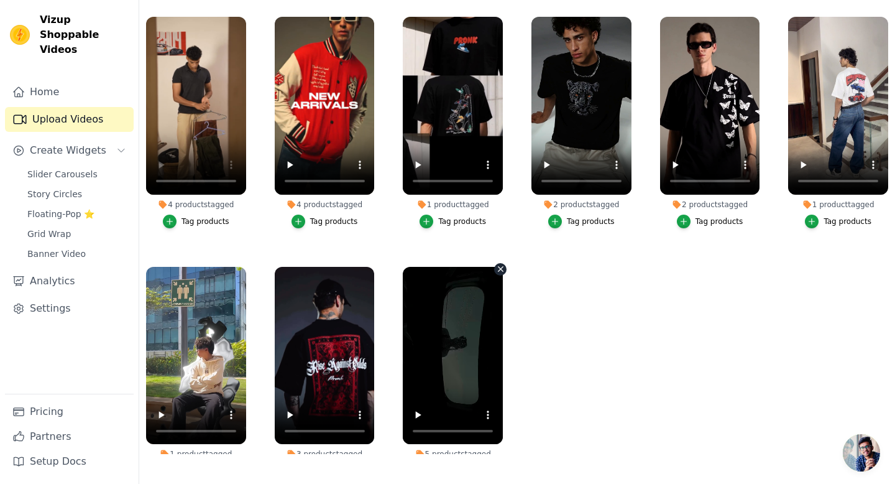
scroll to position [0, 0]
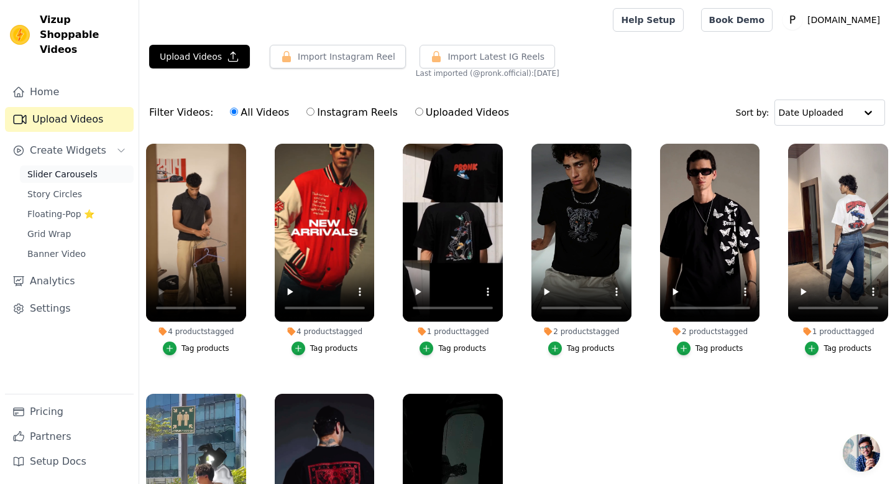
click at [57, 168] on span "Slider Carousels" at bounding box center [62, 174] width 70 height 12
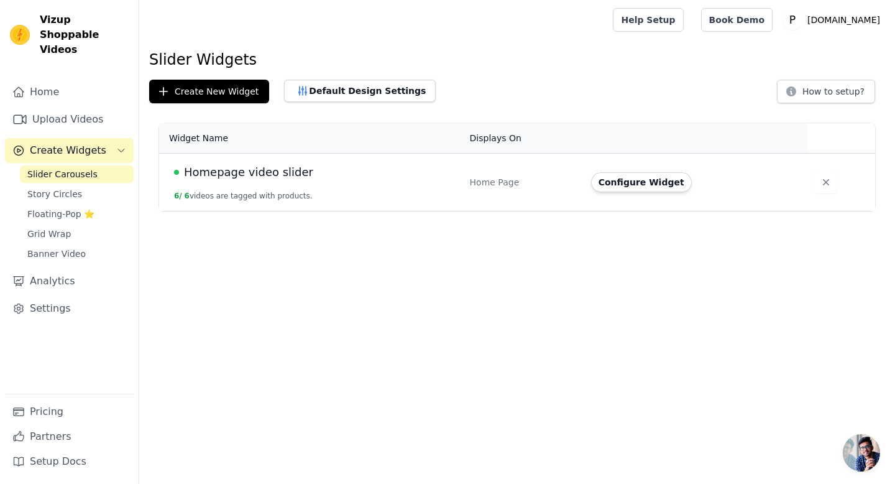
click at [256, 175] on span "Homepage video slider" at bounding box center [248, 172] width 129 height 17
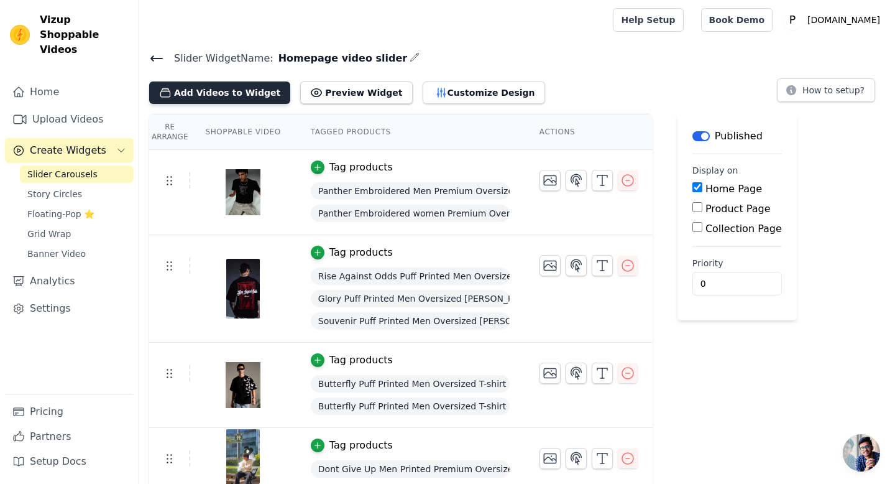
click at [242, 90] on button "Add Videos to Widget" at bounding box center [219, 92] width 141 height 22
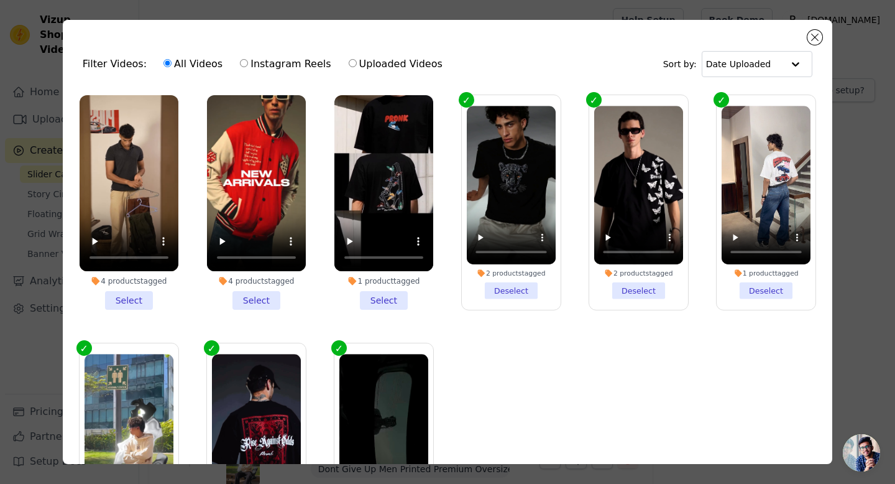
click at [124, 301] on li "4 products tagged Select" at bounding box center [129, 202] width 99 height 214
click at [0, 0] on input "4 products tagged Select" at bounding box center [0, 0] width 0 height 0
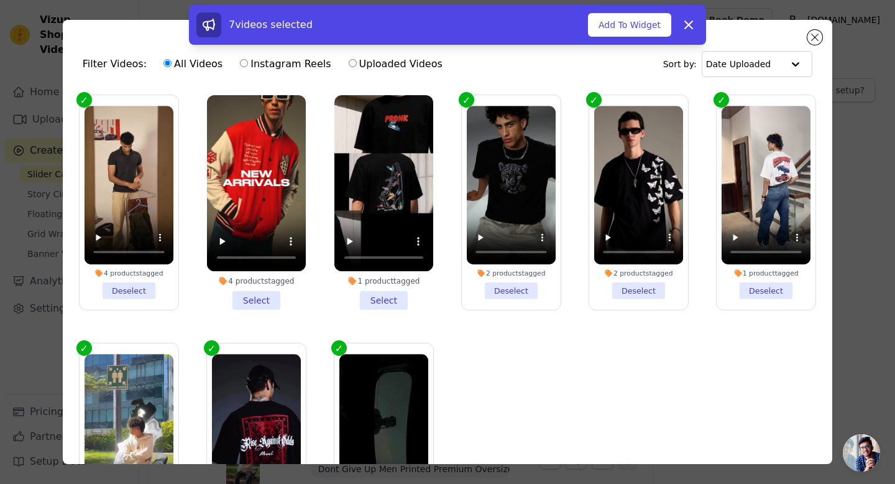
click at [254, 303] on li "4 products tagged Select" at bounding box center [256, 202] width 99 height 214
click at [0, 0] on input "4 products tagged Select" at bounding box center [0, 0] width 0 height 0
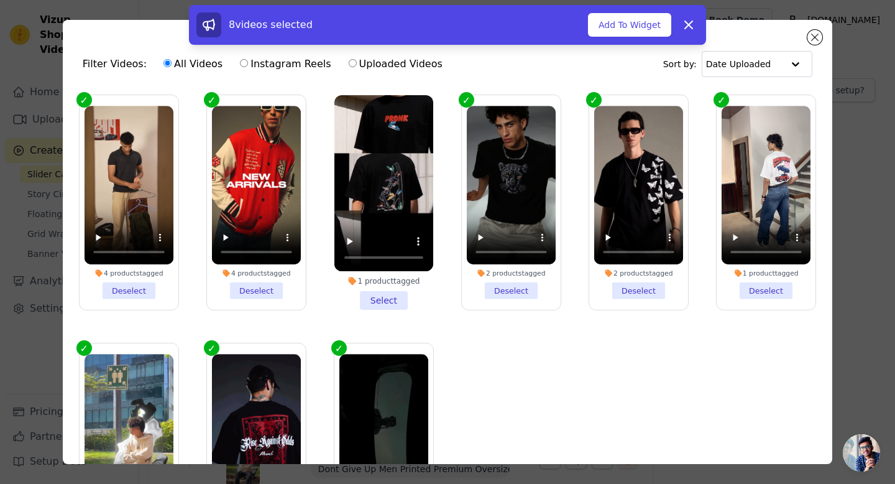
click at [386, 298] on li "1 product tagged Select" at bounding box center [383, 202] width 99 height 214
click at [0, 0] on input "1 product tagged Select" at bounding box center [0, 0] width 0 height 0
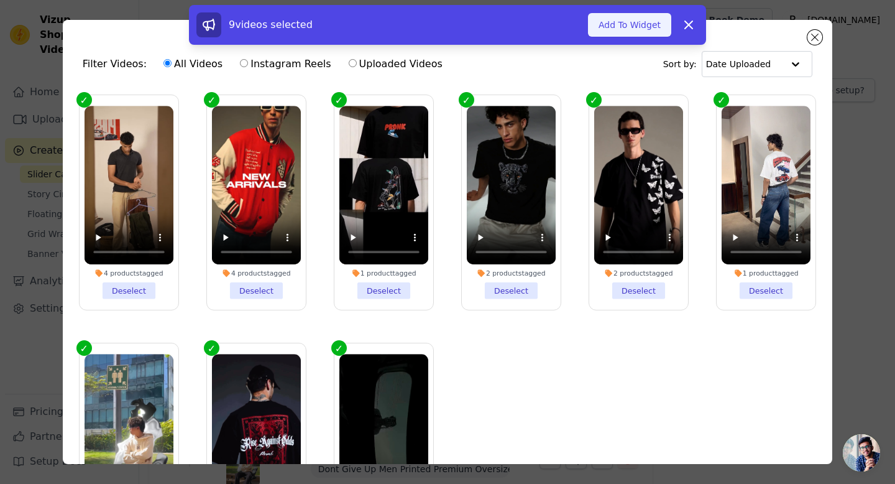
click at [640, 21] on button "Add To Widget" at bounding box center [629, 25] width 83 height 24
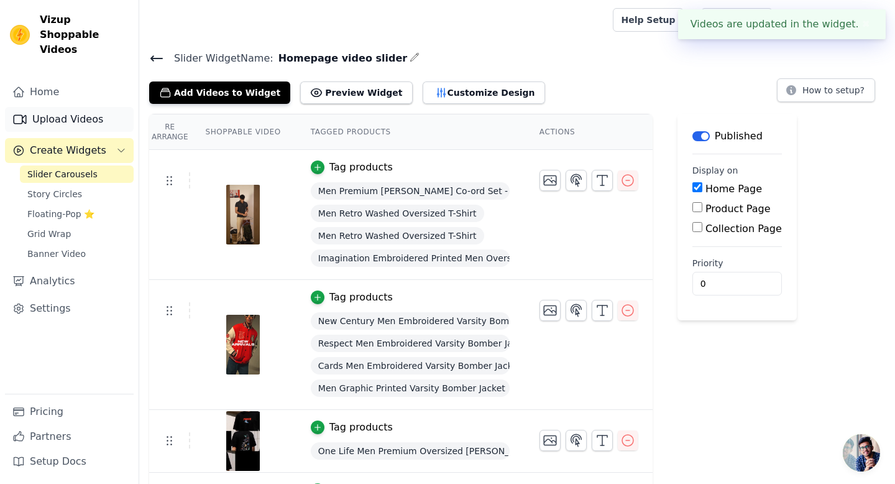
click at [80, 111] on link "Upload Videos" at bounding box center [69, 119] width 129 height 25
